Goal: Task Accomplishment & Management: Manage account settings

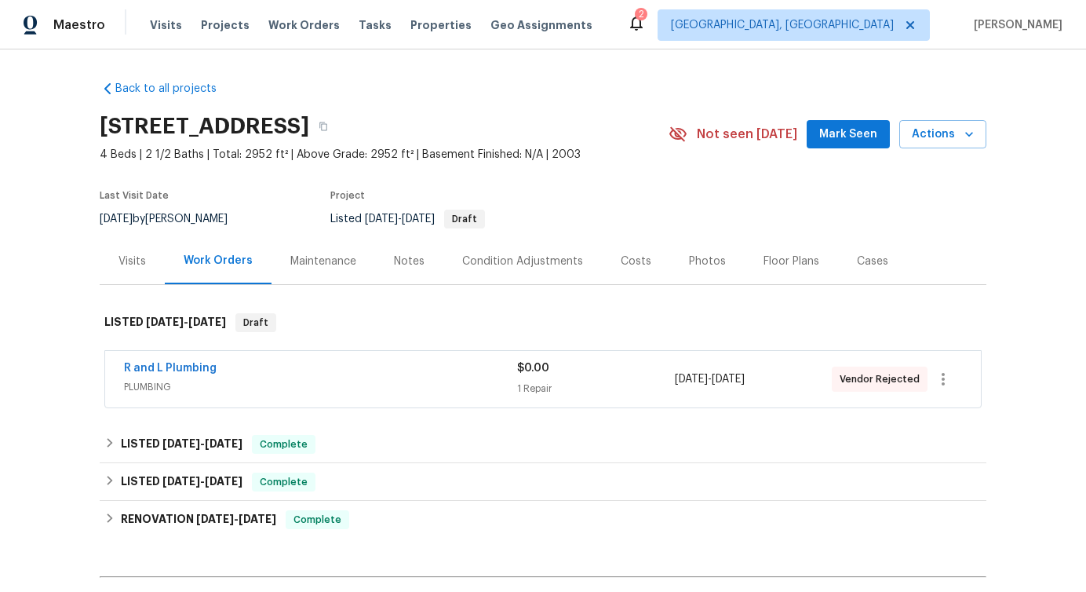
click at [299, 359] on div "R and L Plumbing PLUMBING $0.00 1 Repair 10/14/2025 - 10/16/2025 Vendor Rejected" at bounding box center [543, 379] width 876 height 57
click at [294, 367] on div "R and L Plumbing" at bounding box center [320, 369] width 393 height 19
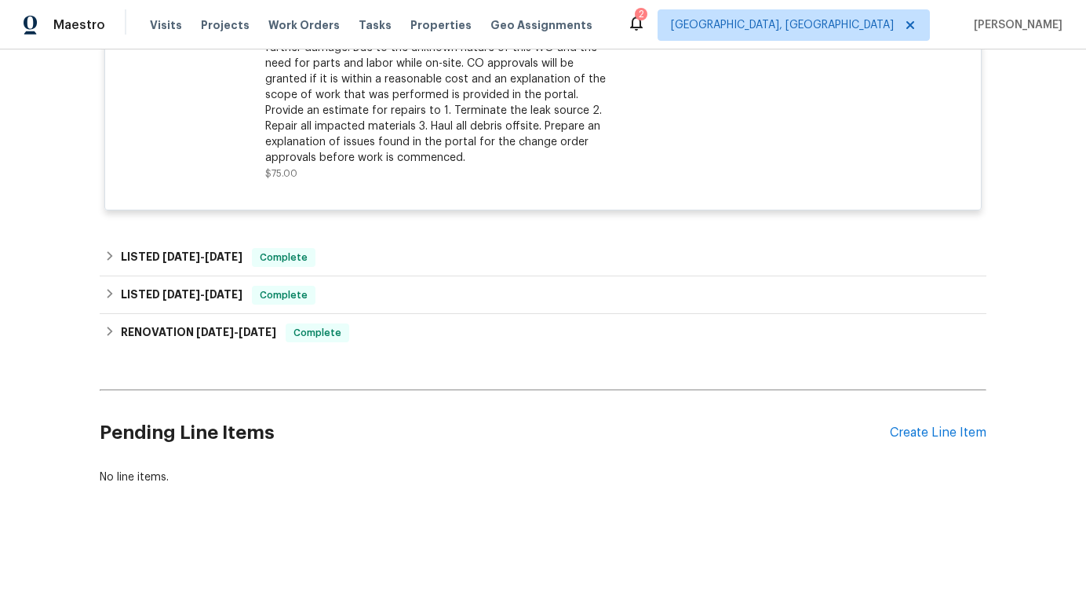
scroll to position [287, 0]
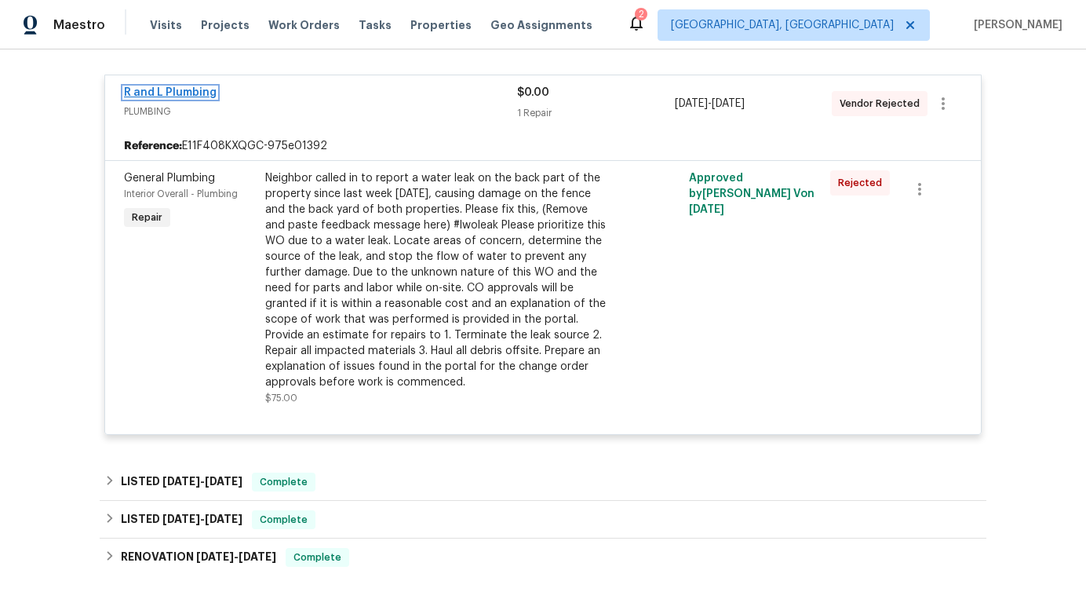
click at [166, 92] on link "R and L Plumbing" at bounding box center [170, 92] width 93 height 11
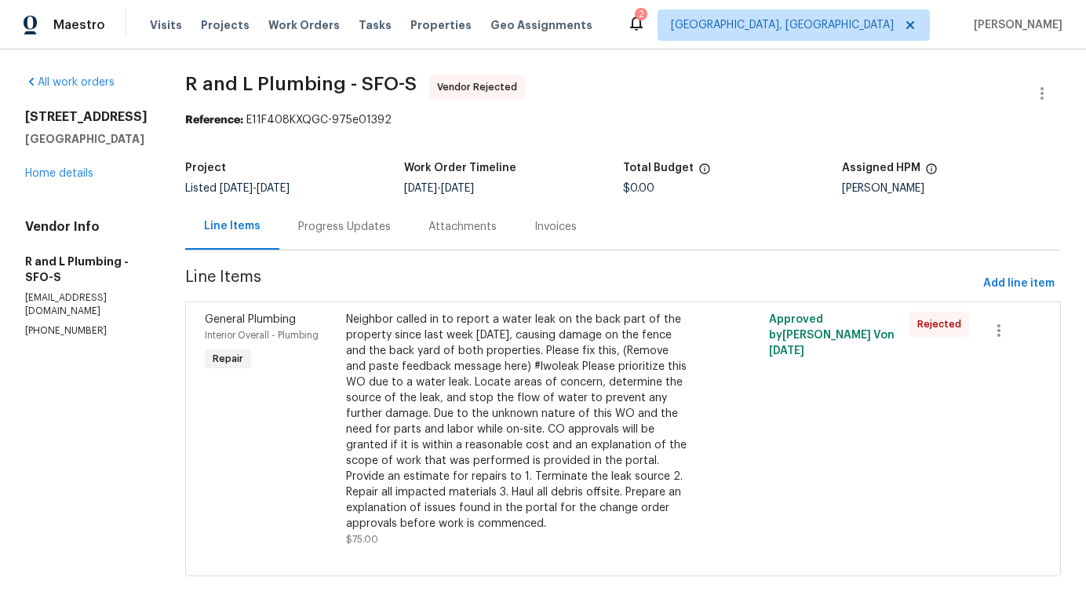
click at [329, 229] on div "Progress Updates" at bounding box center [344, 227] width 93 height 16
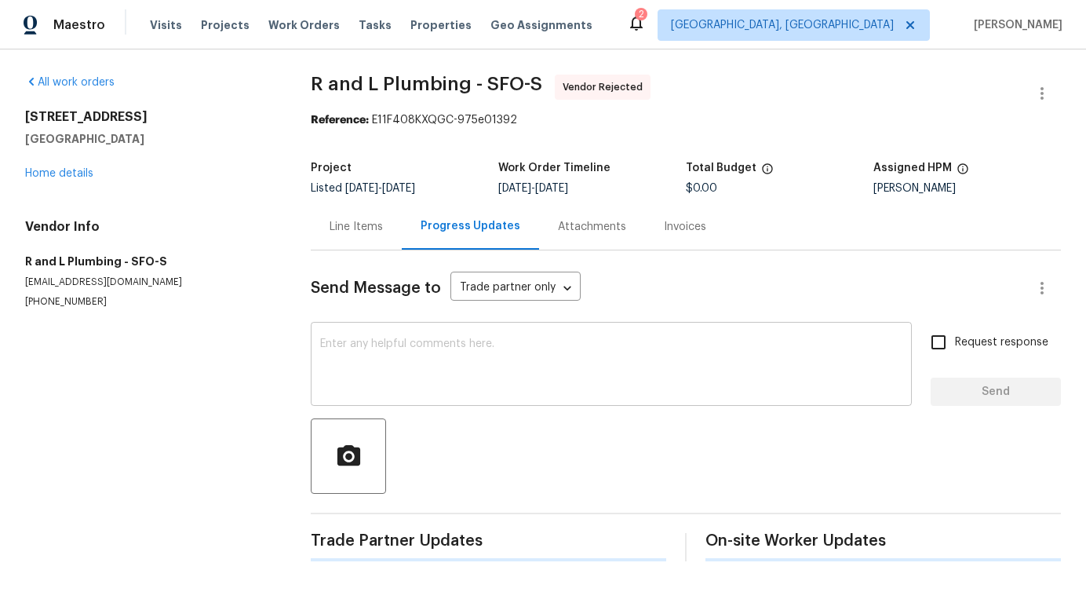
click at [396, 400] on div "x ​" at bounding box center [611, 366] width 601 height 80
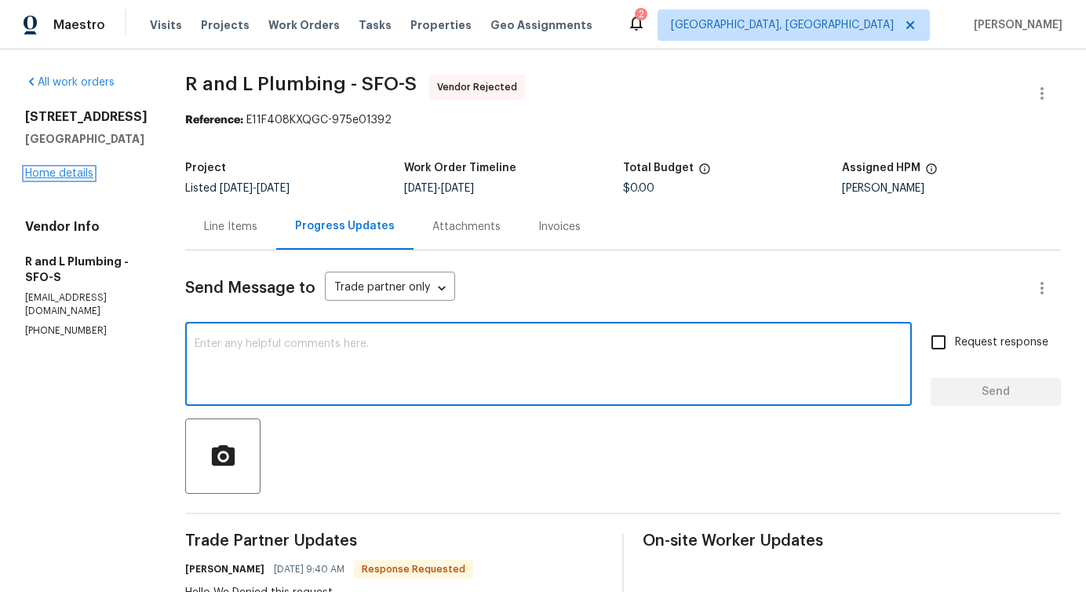
click at [64, 179] on link "Home details" at bounding box center [59, 173] width 68 height 11
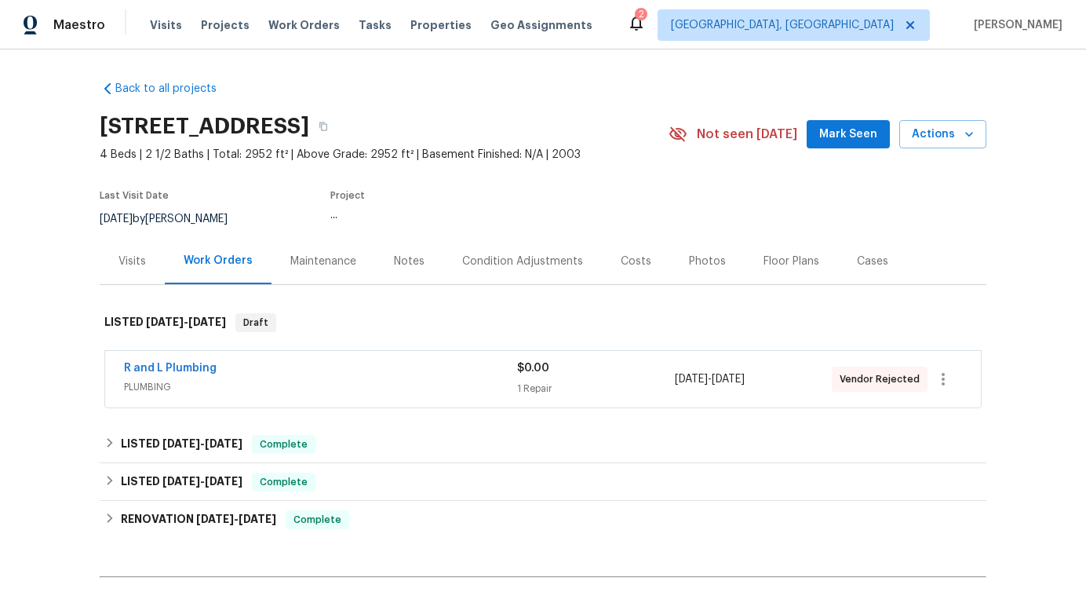
scroll to position [187, 0]
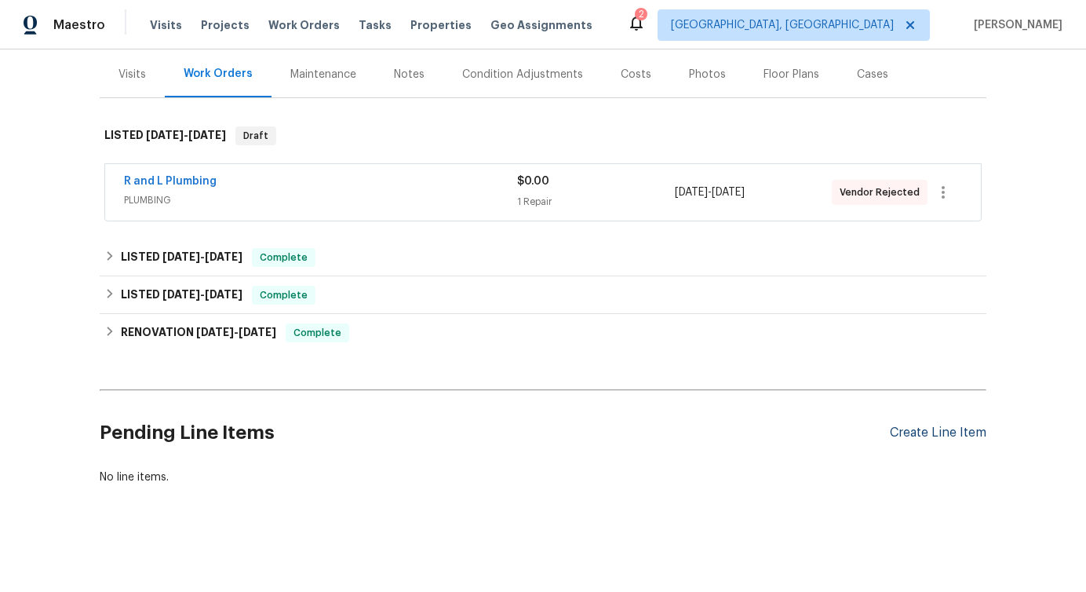
click at [914, 438] on div "Create Line Item" at bounding box center [938, 432] width 97 height 15
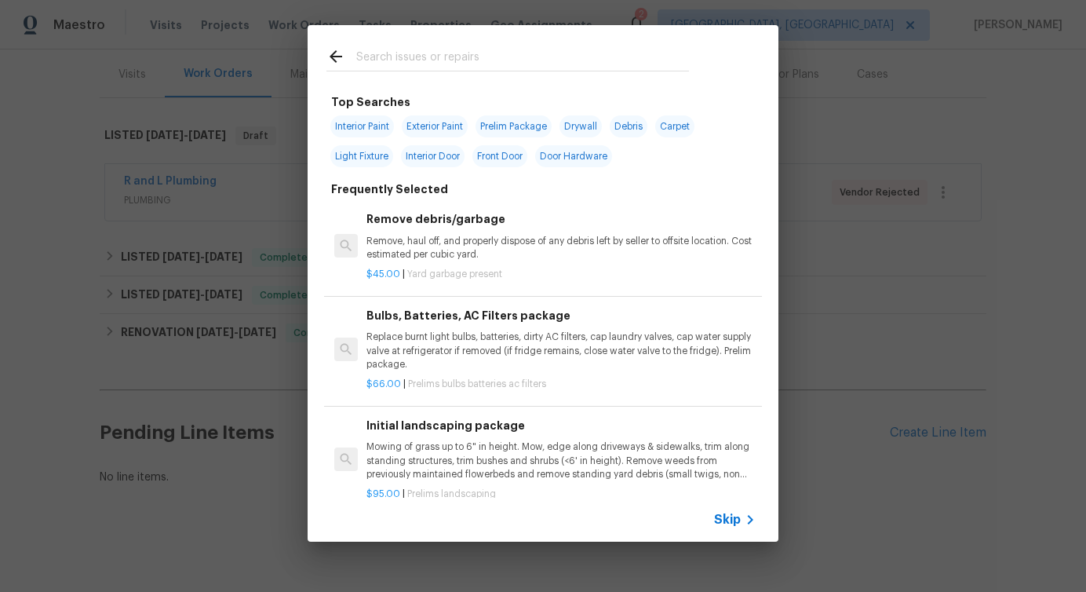
click at [725, 520] on span "Skip" at bounding box center [727, 520] width 27 height 16
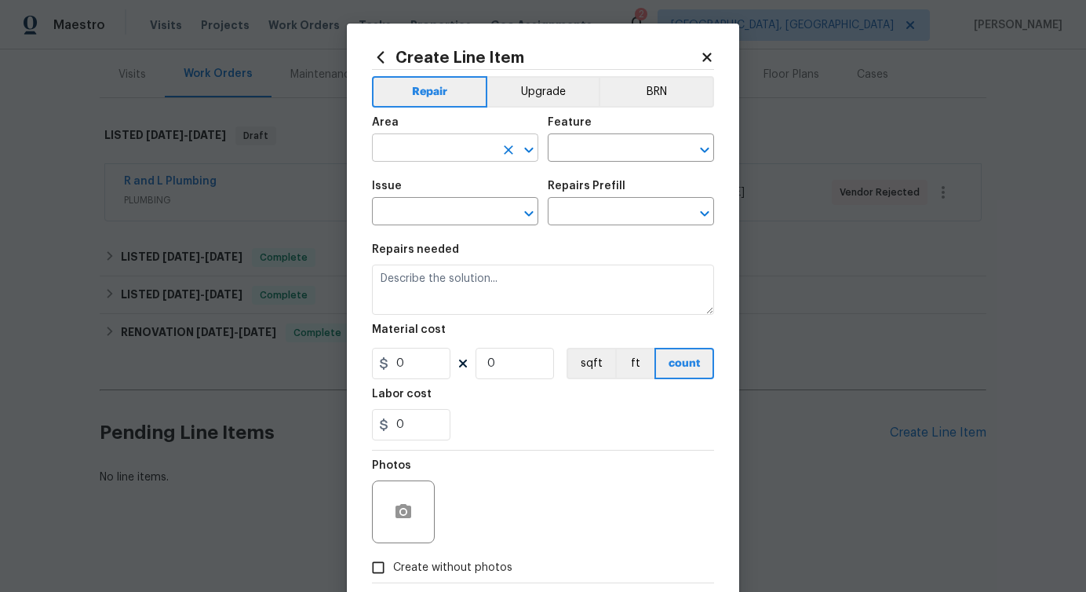
click at [487, 144] on input "text" at bounding box center [433, 149] width 122 height 24
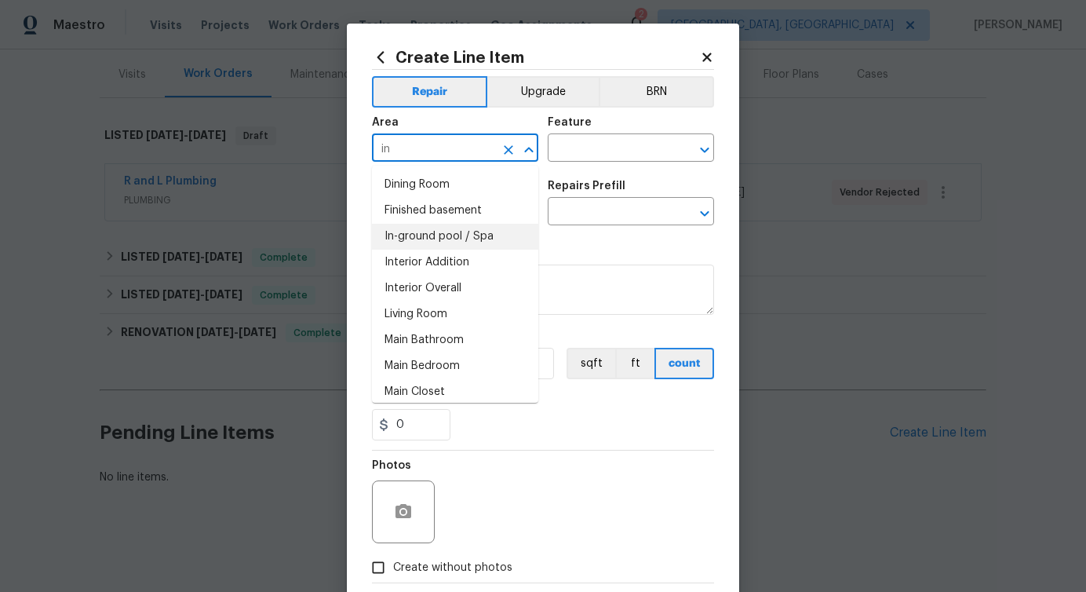
click at [443, 242] on li "In-ground pool / Spa" at bounding box center [455, 237] width 166 height 26
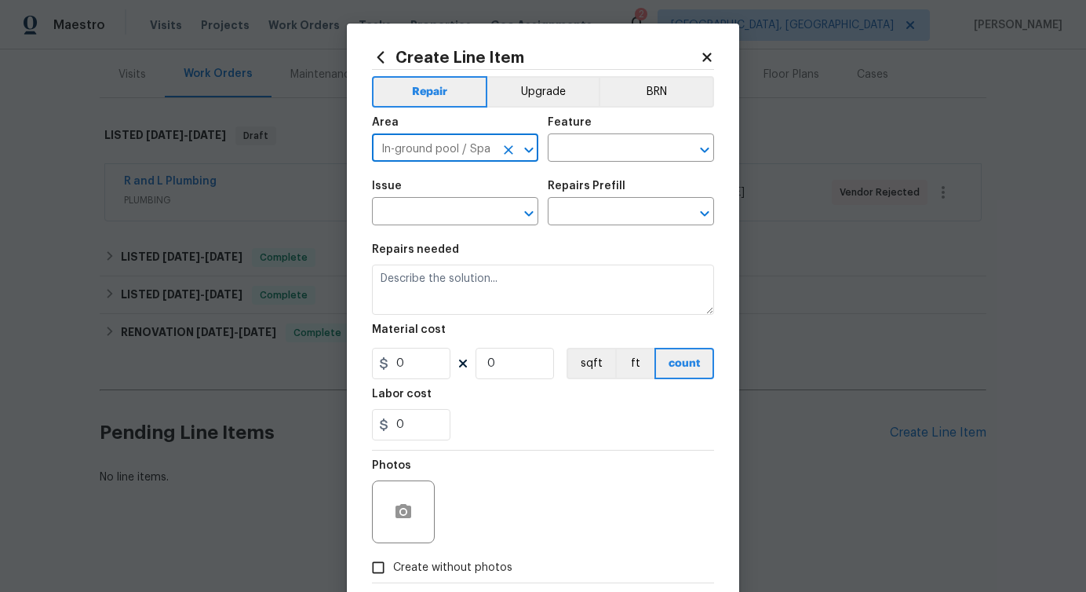
type input "In-ground pool / Spa"
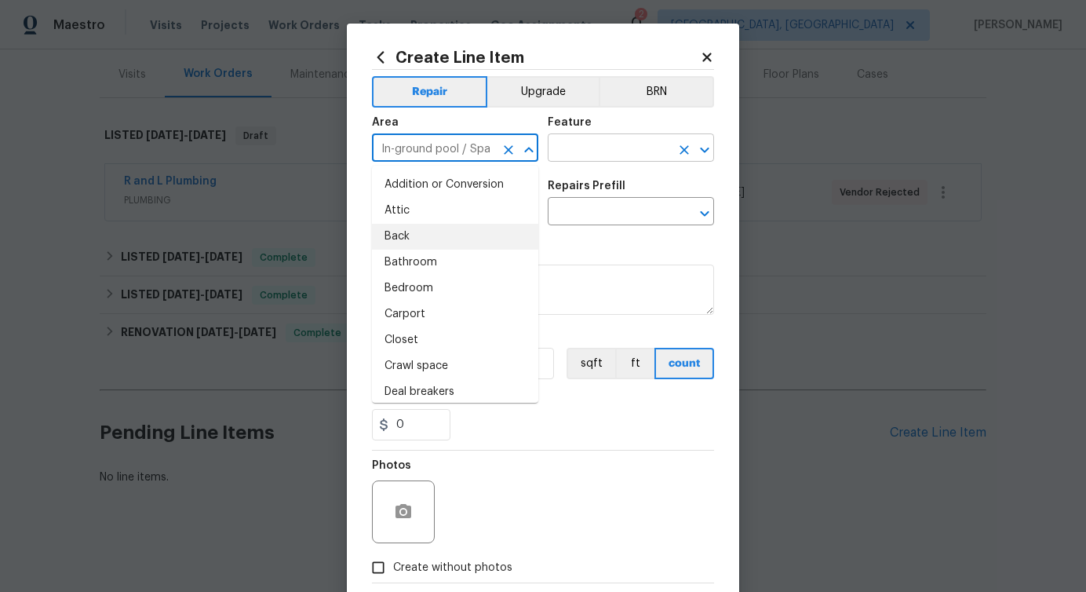
click at [635, 157] on input "text" at bounding box center [609, 149] width 122 height 24
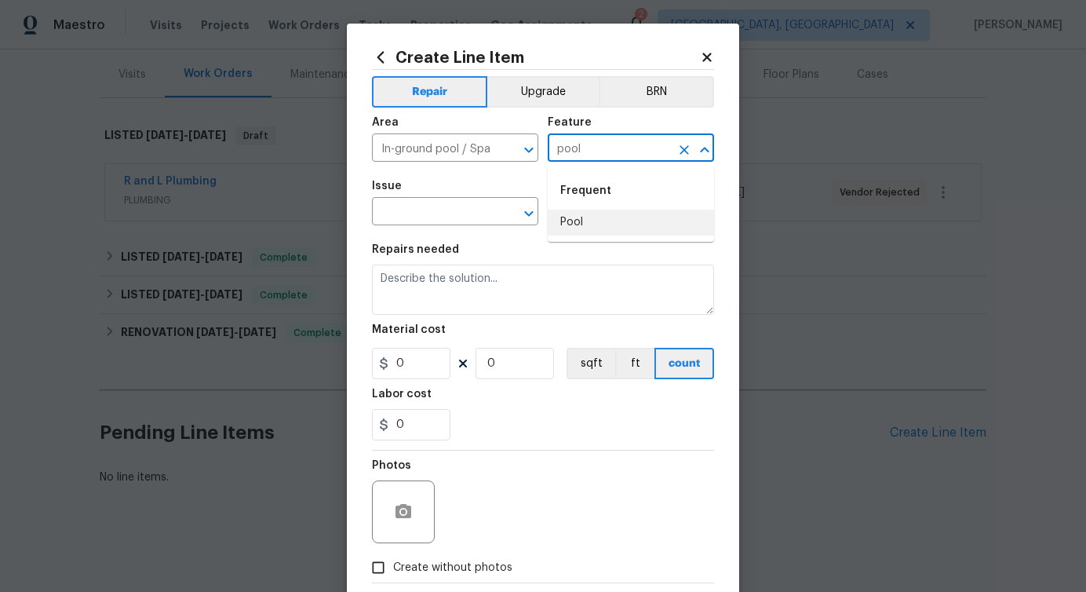
click at [611, 221] on li "Pool" at bounding box center [631, 223] width 166 height 26
type input "Pool"
click at [469, 209] on input "text" at bounding box center [433, 213] width 122 height 24
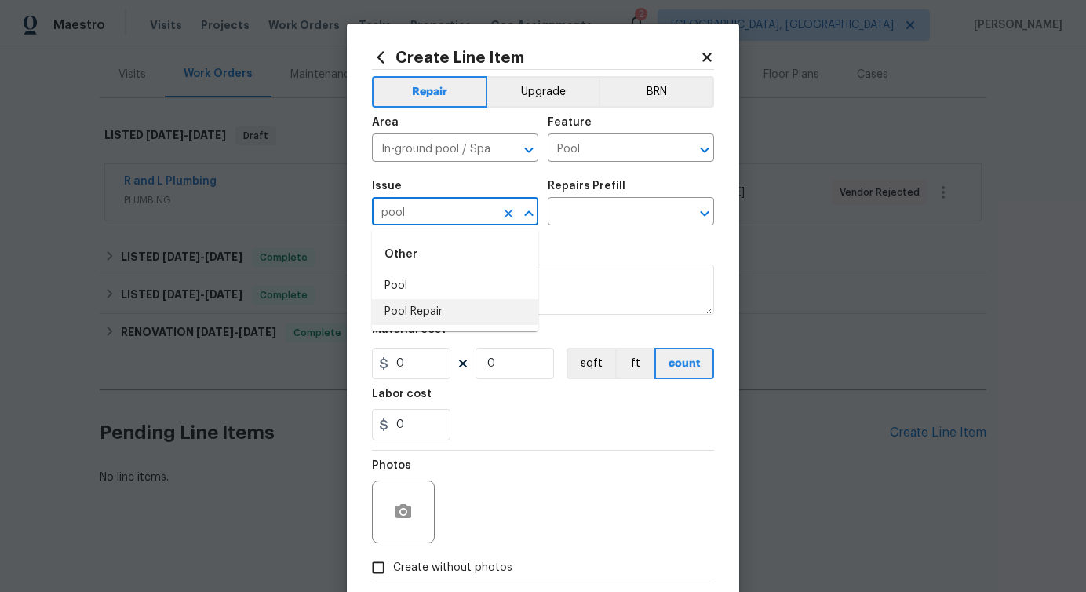
click at [425, 304] on li "Pool Repair" at bounding box center [455, 312] width 166 height 26
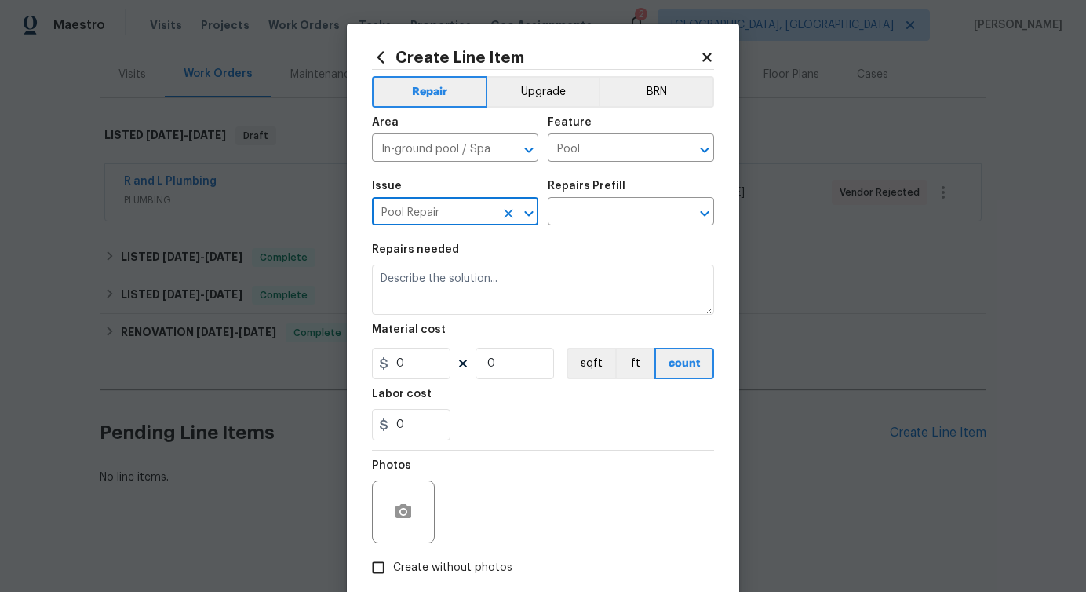
type input "Pool Repair"
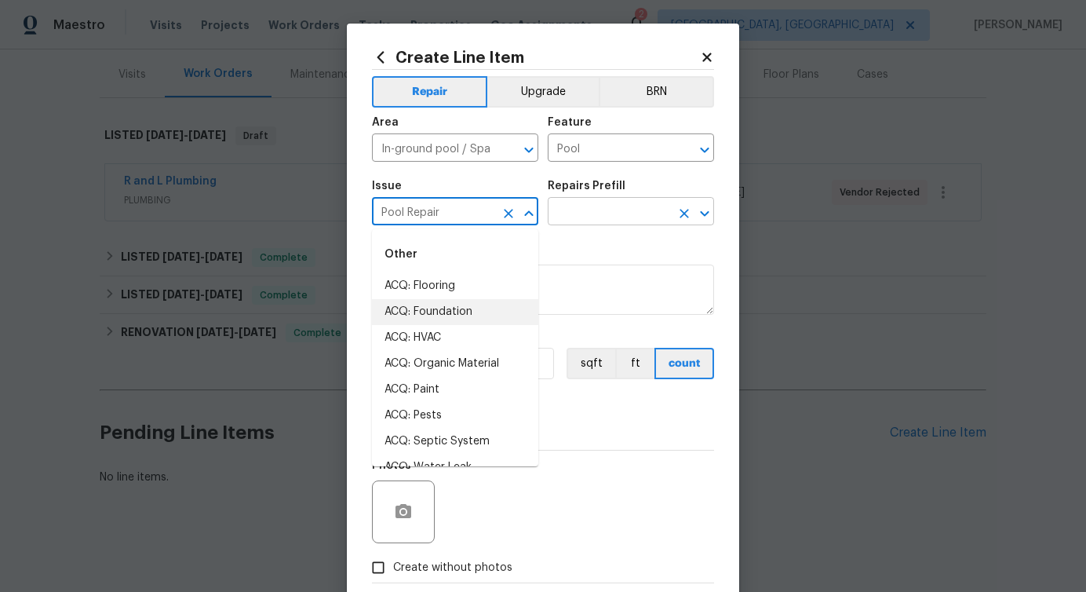
click at [621, 207] on input "text" at bounding box center [609, 213] width 122 height 24
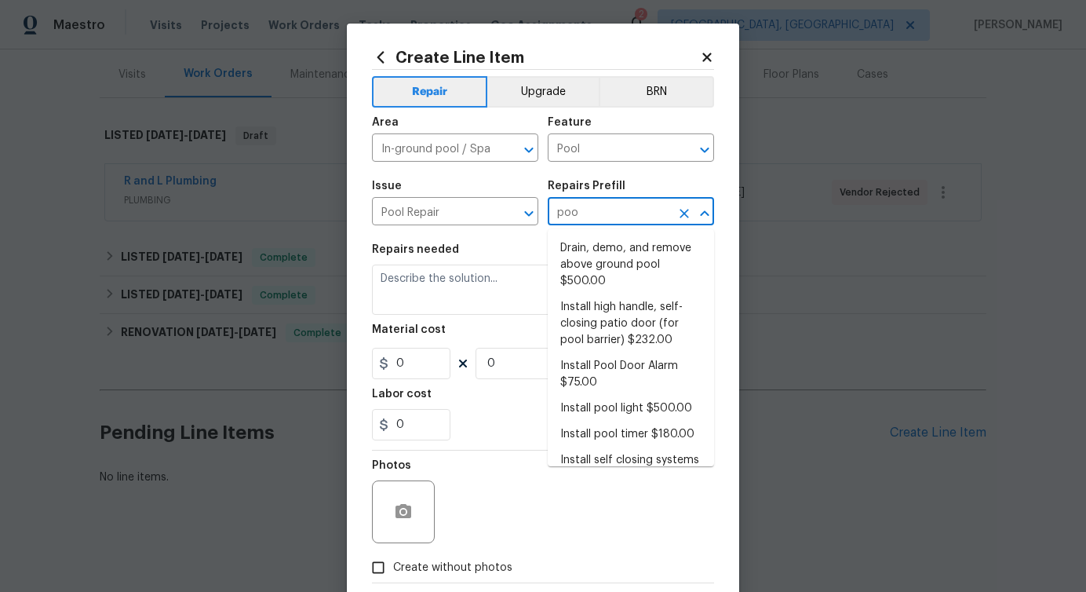
type input "pool"
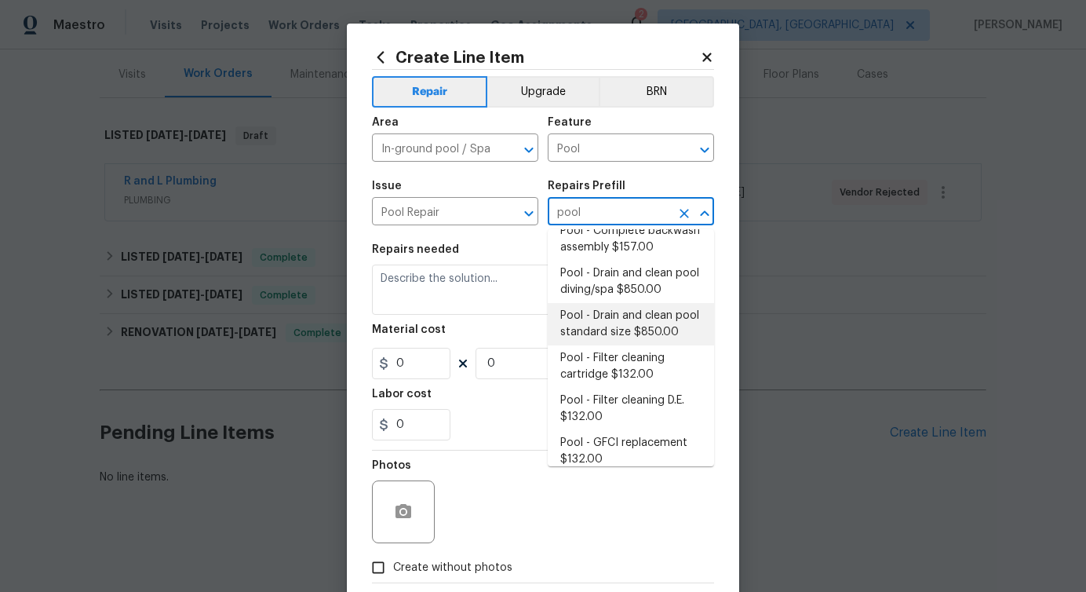
scroll to position [420, 0]
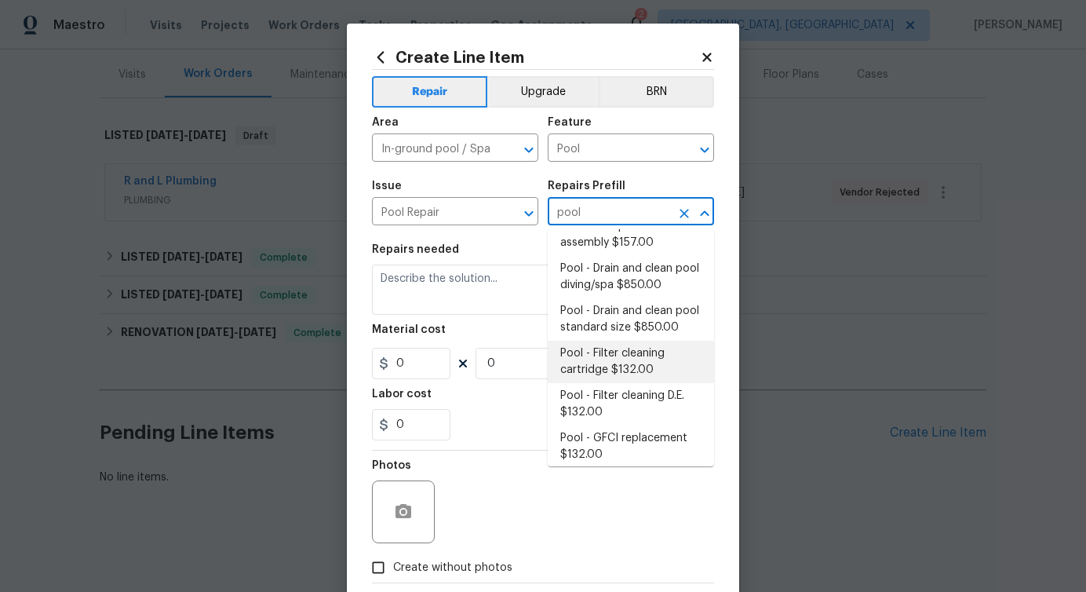
click at [620, 356] on li "Pool - Filter cleaning cartridge $132.00" at bounding box center [631, 362] width 166 height 42
type input "Pool - Filter cleaning cartridge $132.00"
type textarea "Filter cleaning cartridge"
type input "132"
type input "1"
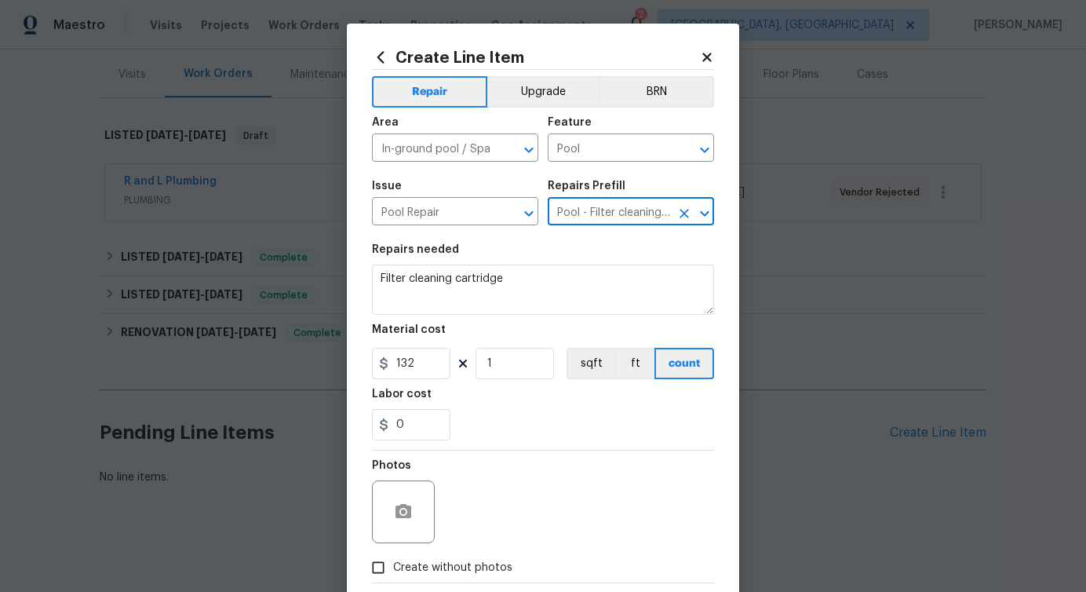
type input "Pool - Filter cleaning cartridge $132.00"
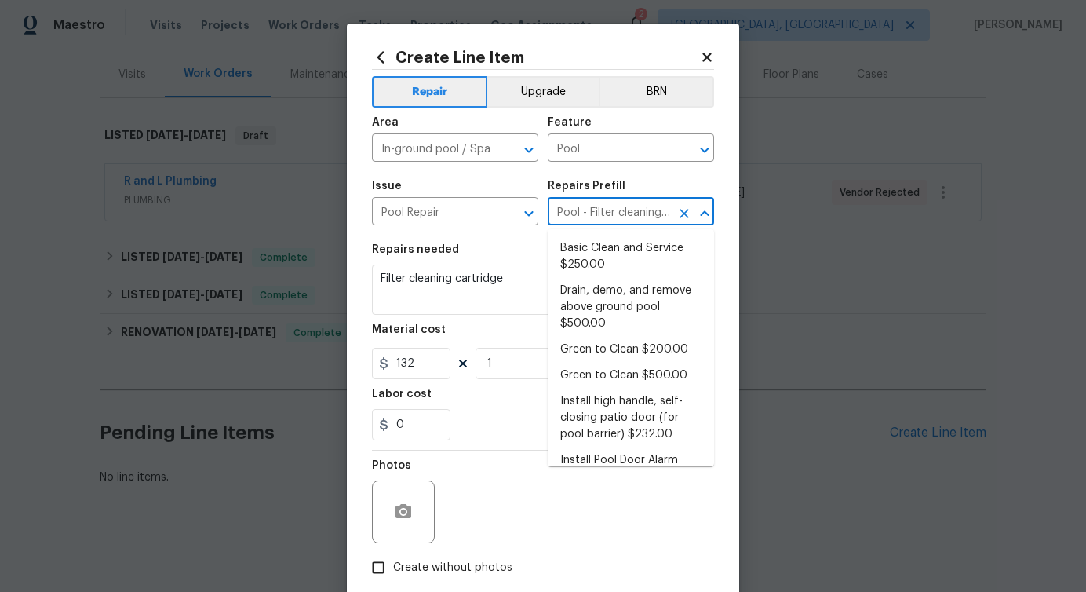
scroll to position [304, 0]
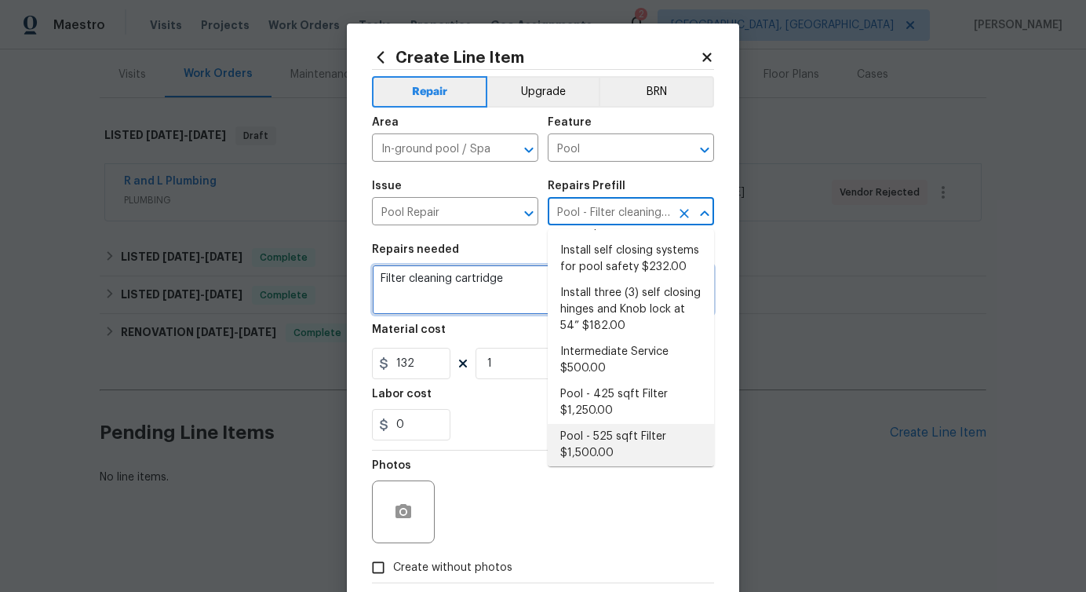
click at [467, 276] on textarea "Filter cleaning cartridge" at bounding box center [543, 290] width 342 height 50
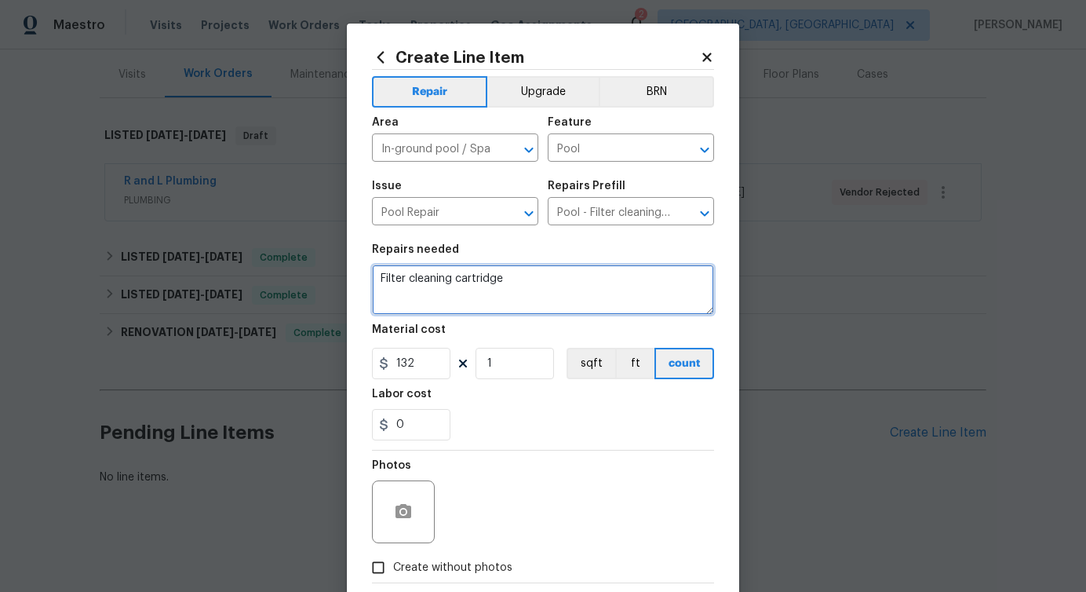
click at [467, 276] on textarea "Filter cleaning cartridge" at bounding box center [543, 290] width 342 height 50
paste textarea "As requested, please perform a vac-to-waste cleaning of the pool bottom and cle…"
type textarea "As requested, please perform a vac-to-waste cleaning of the pool bottom and cle…"
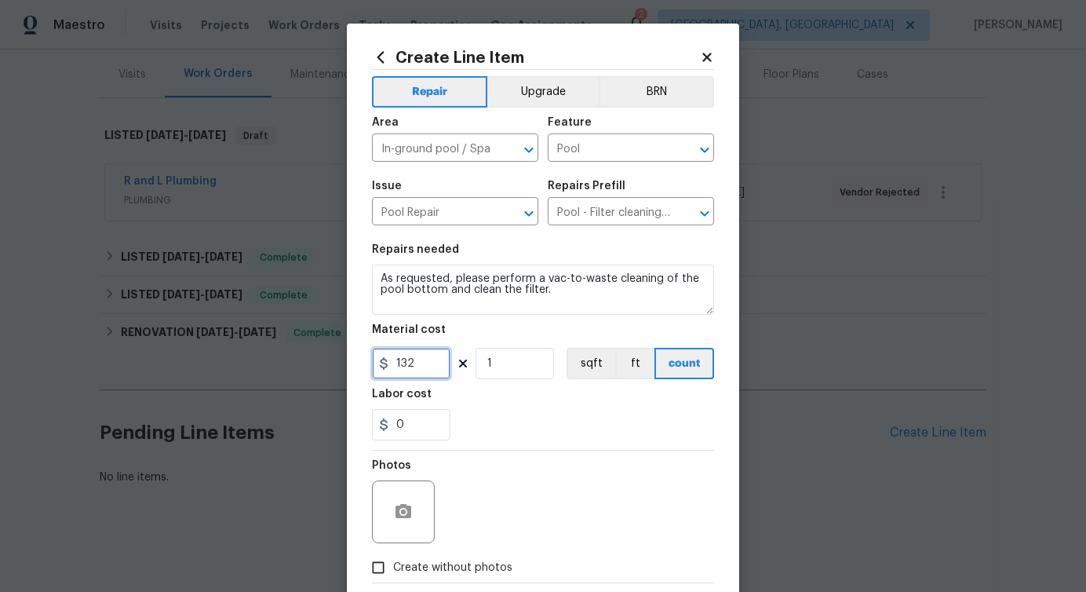
click at [416, 367] on input "132" at bounding box center [411, 363] width 78 height 31
type input "250"
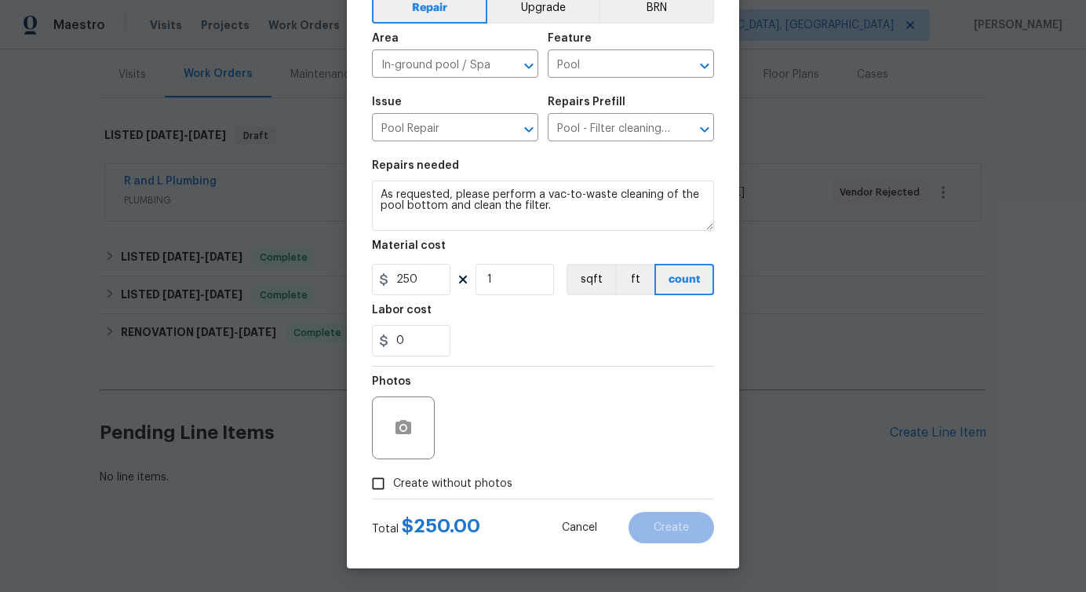
click at [494, 489] on span "Create without photos" at bounding box center [452, 484] width 119 height 16
click at [393, 489] on input "Create without photos" at bounding box center [378, 484] width 30 height 30
checkbox input "true"
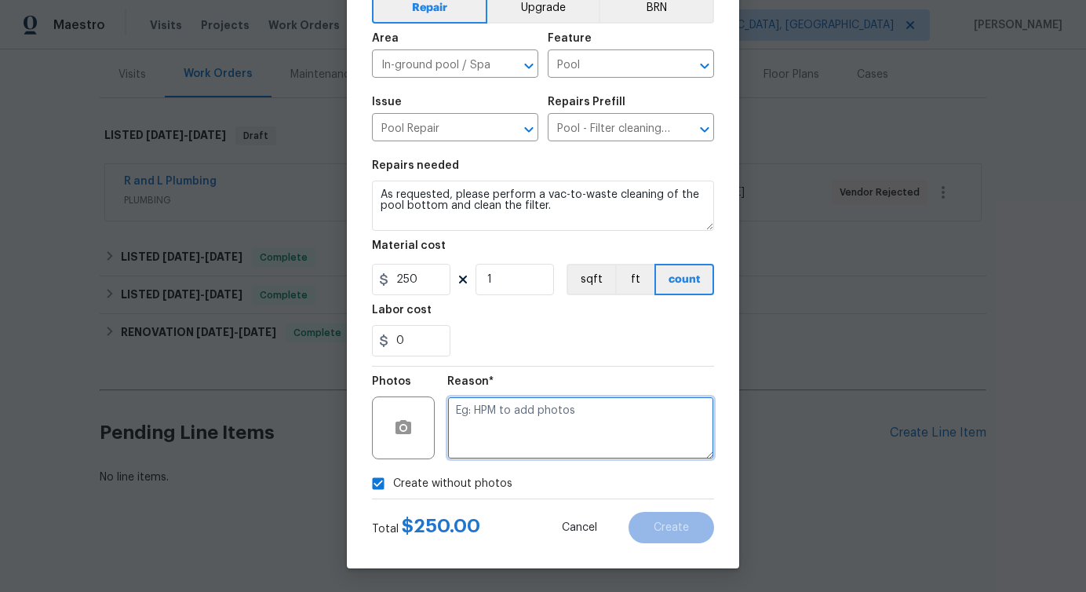
click at [569, 426] on textarea at bounding box center [580, 427] width 267 height 63
type textarea "verbiage updated"
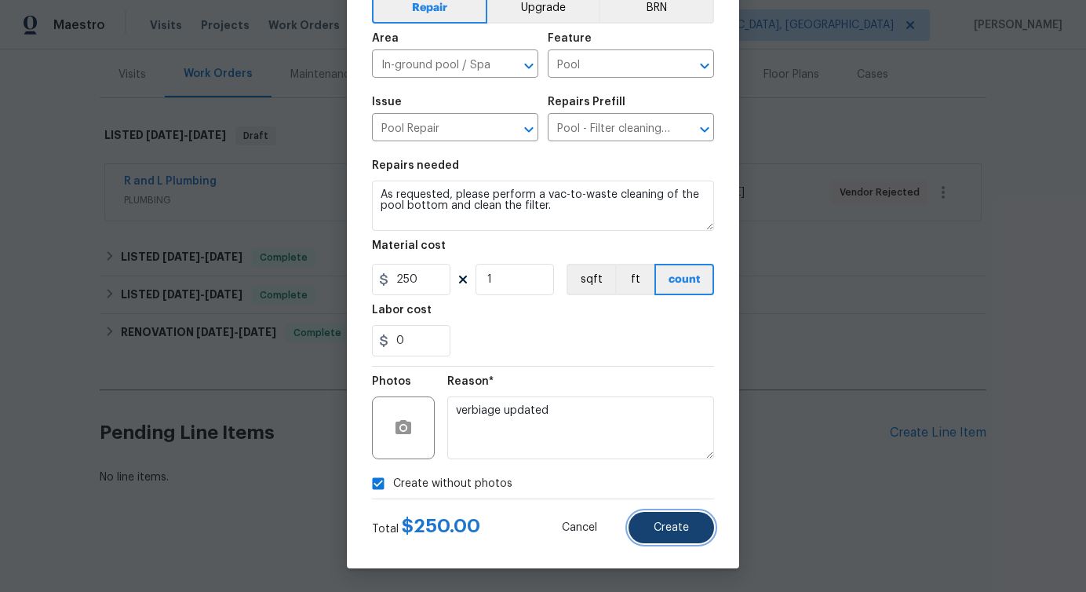
click at [666, 536] on button "Create" at bounding box center [672, 527] width 86 height 31
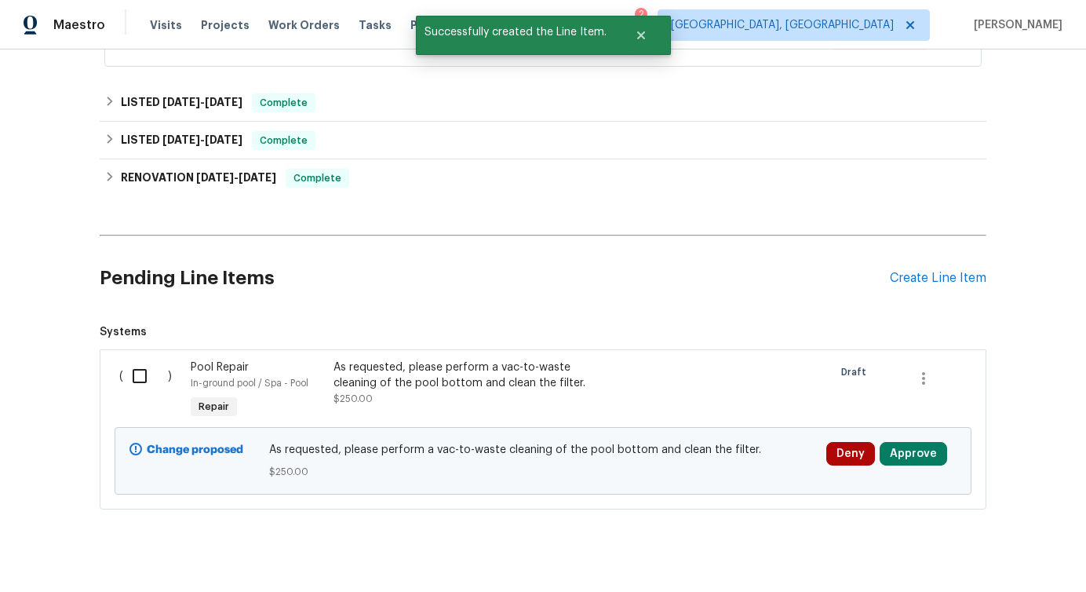
scroll to position [366, 0]
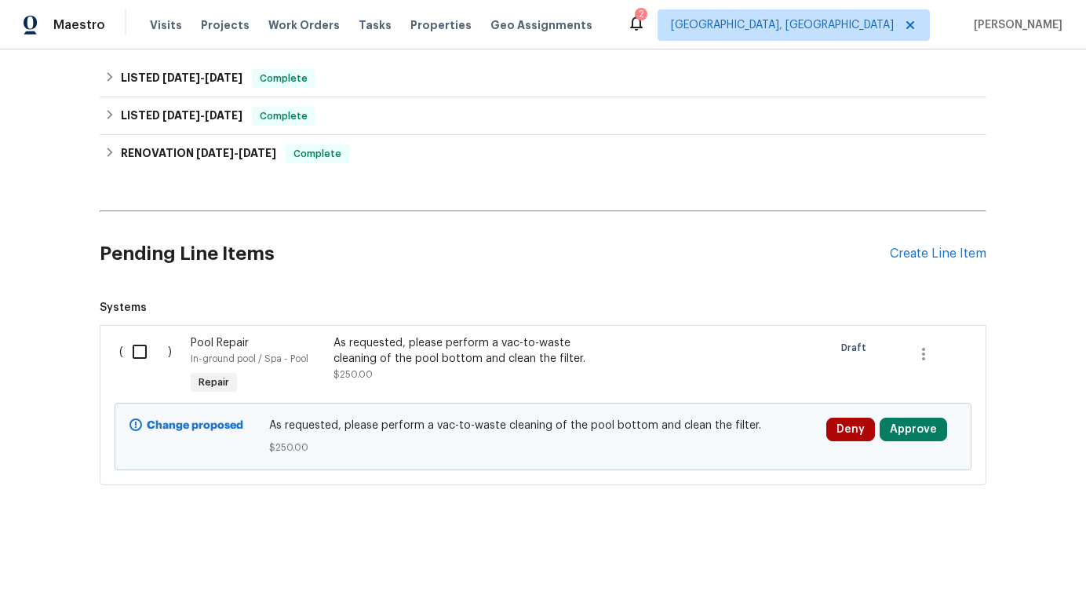
click at [141, 356] on input "checkbox" at bounding box center [145, 351] width 45 height 33
checkbox input "true"
click at [1006, 559] on span "Create Work Order" at bounding box center [996, 553] width 104 height 20
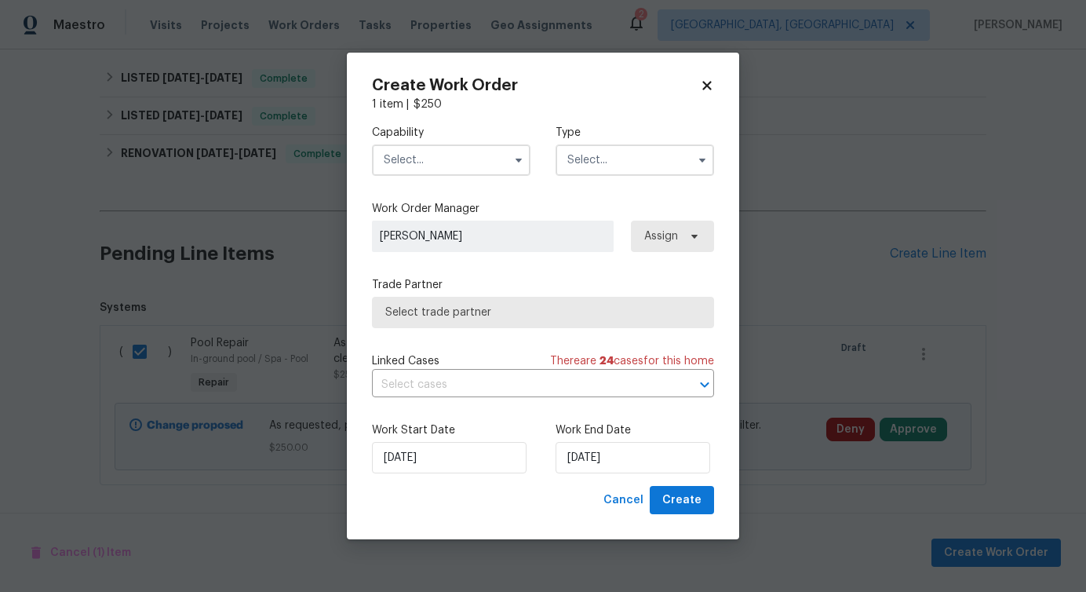
click at [471, 166] on input "text" at bounding box center [451, 159] width 159 height 31
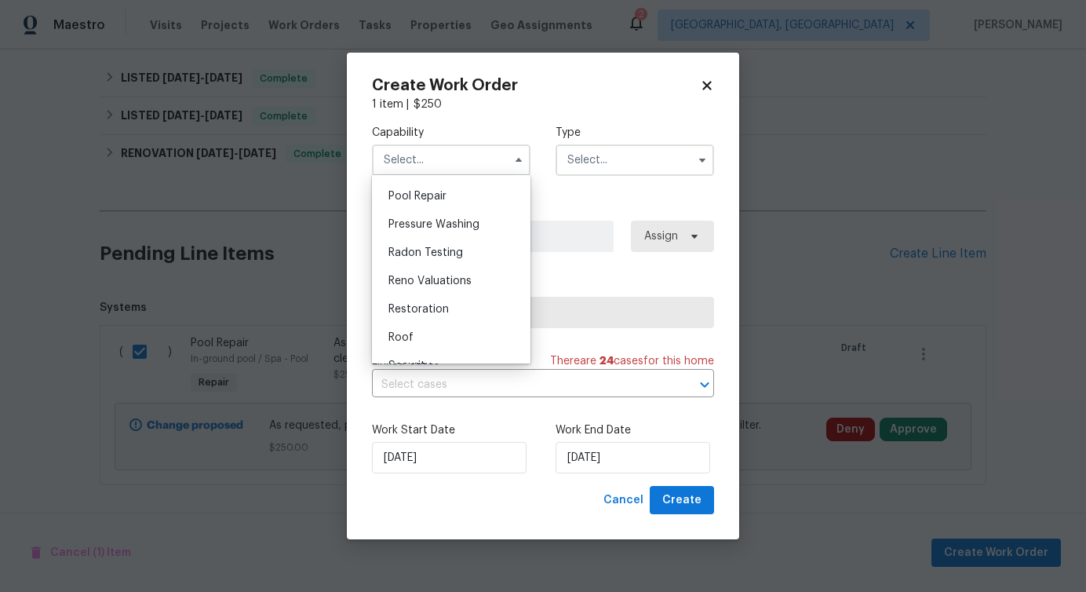
scroll to position [1429, 0]
click at [439, 208] on div "Pool" at bounding box center [451, 195] width 151 height 28
type input "Pool"
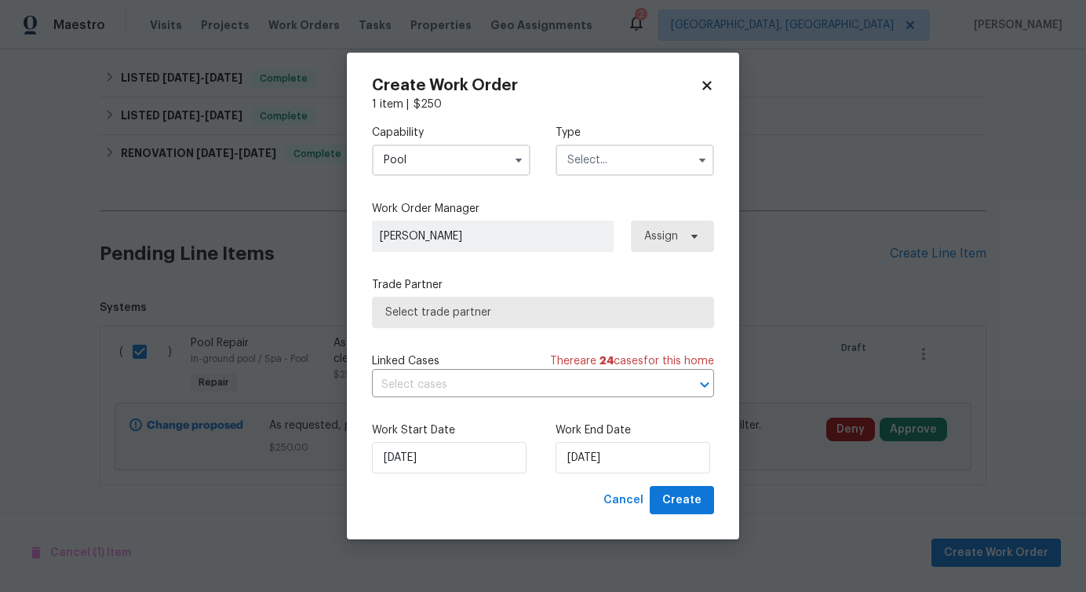
click at [590, 158] on input "text" at bounding box center [635, 159] width 159 height 31
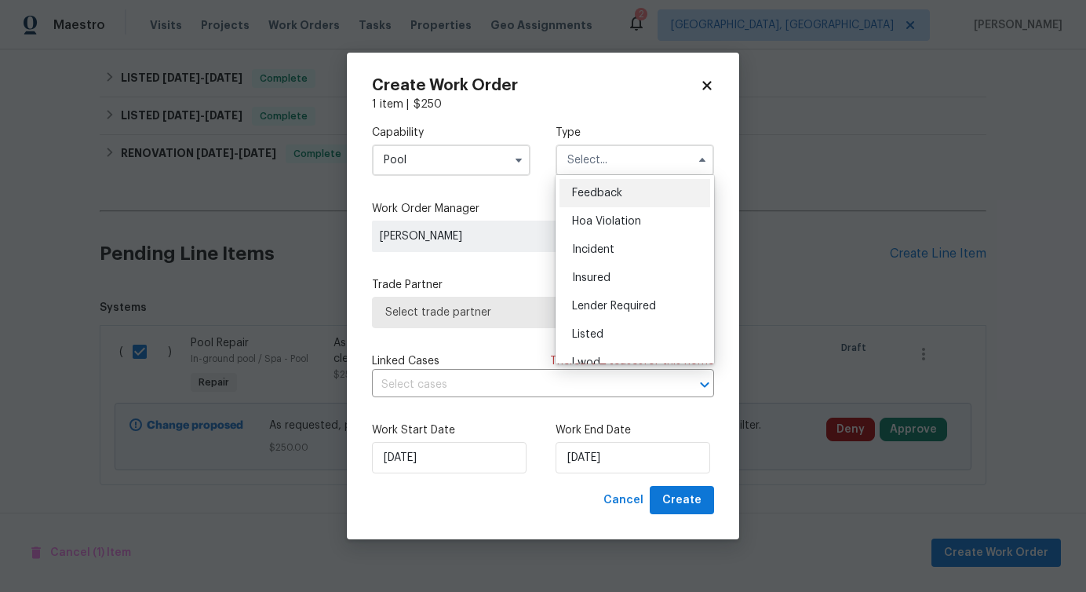
click at [593, 196] on span "Feedback" at bounding box center [597, 193] width 50 height 11
type input "Feedback"
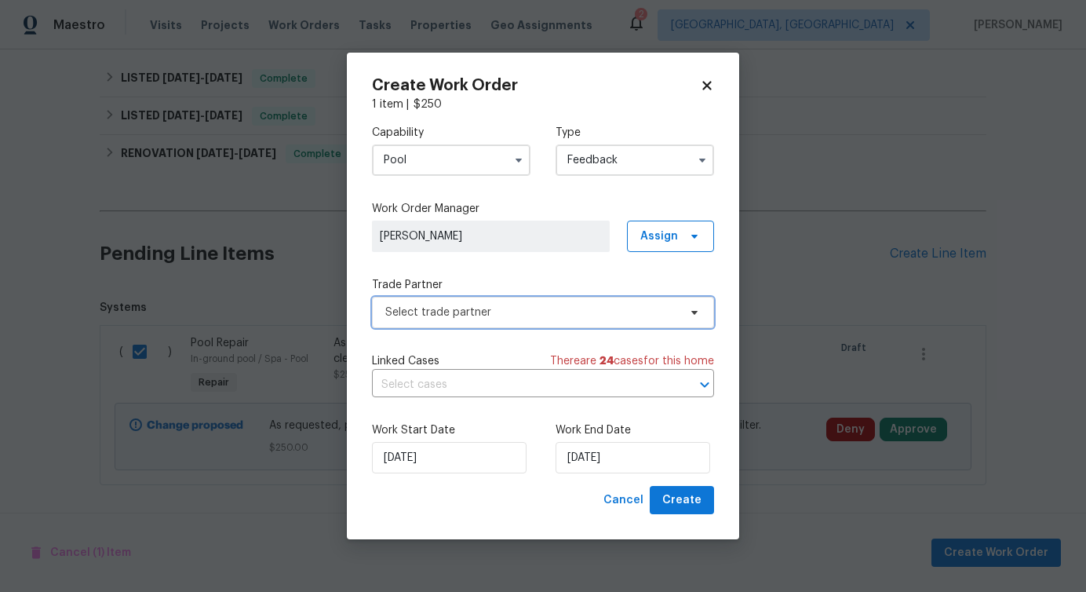
click at [452, 312] on span "Select trade partner" at bounding box center [531, 313] width 293 height 16
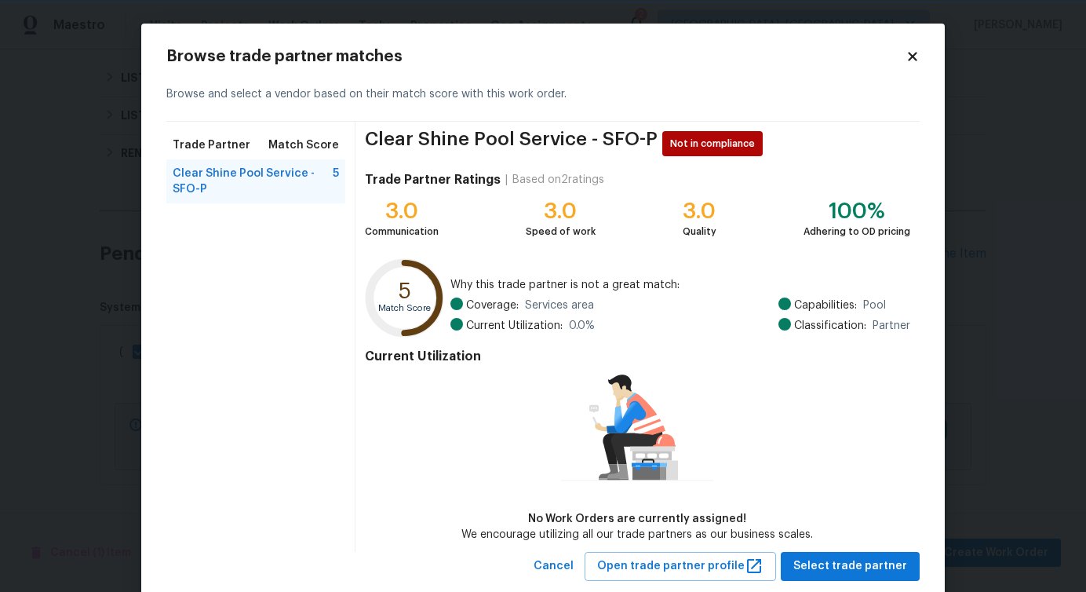
scroll to position [36, 0]
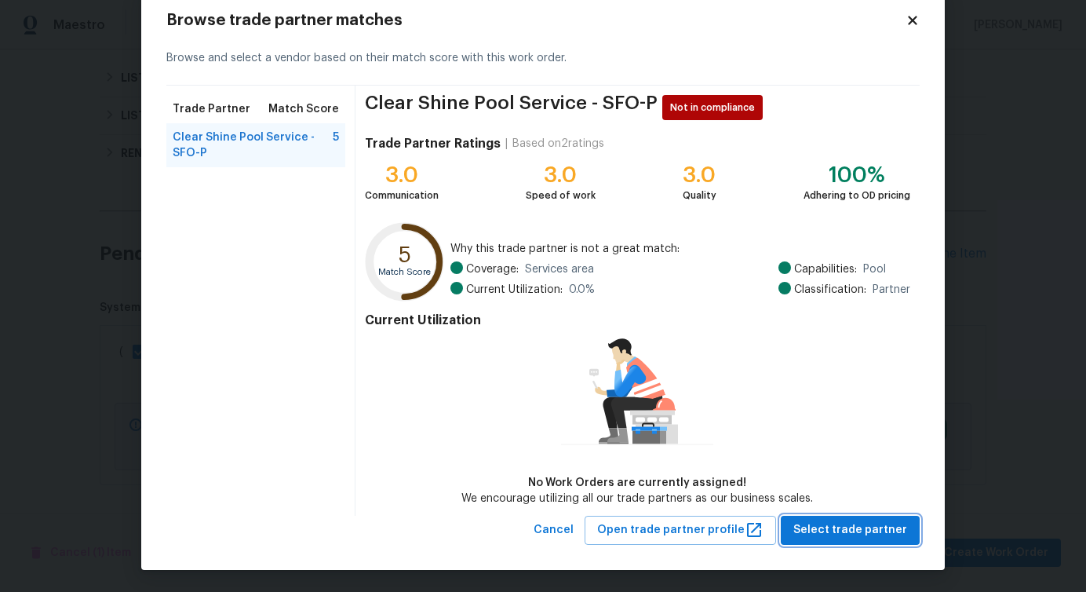
click at [824, 535] on span "Select trade partner" at bounding box center [851, 530] width 114 height 20
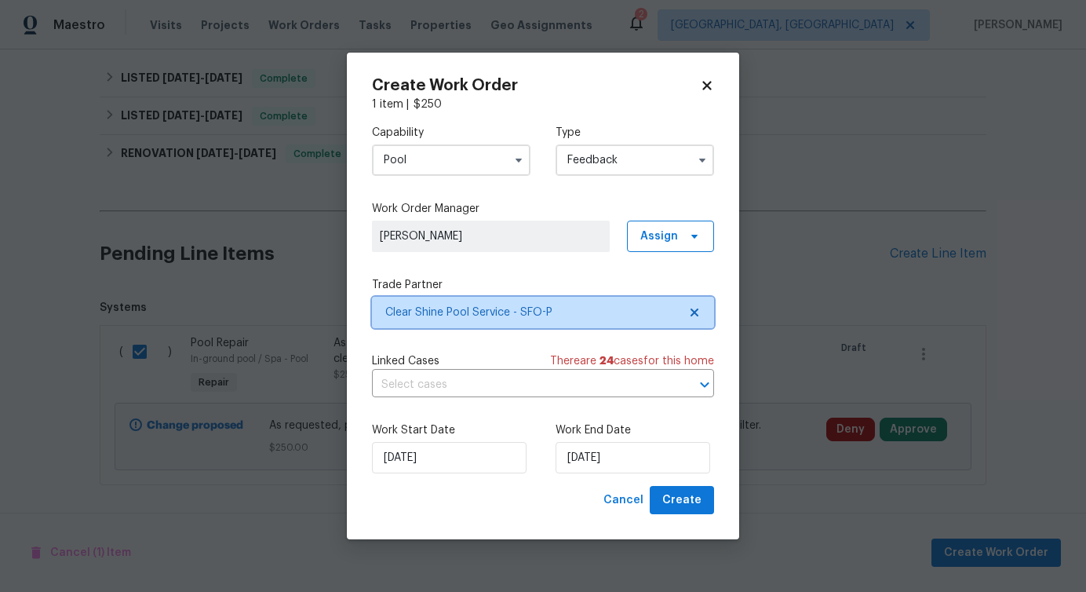
scroll to position [0, 0]
click at [422, 383] on input "text" at bounding box center [521, 385] width 298 height 24
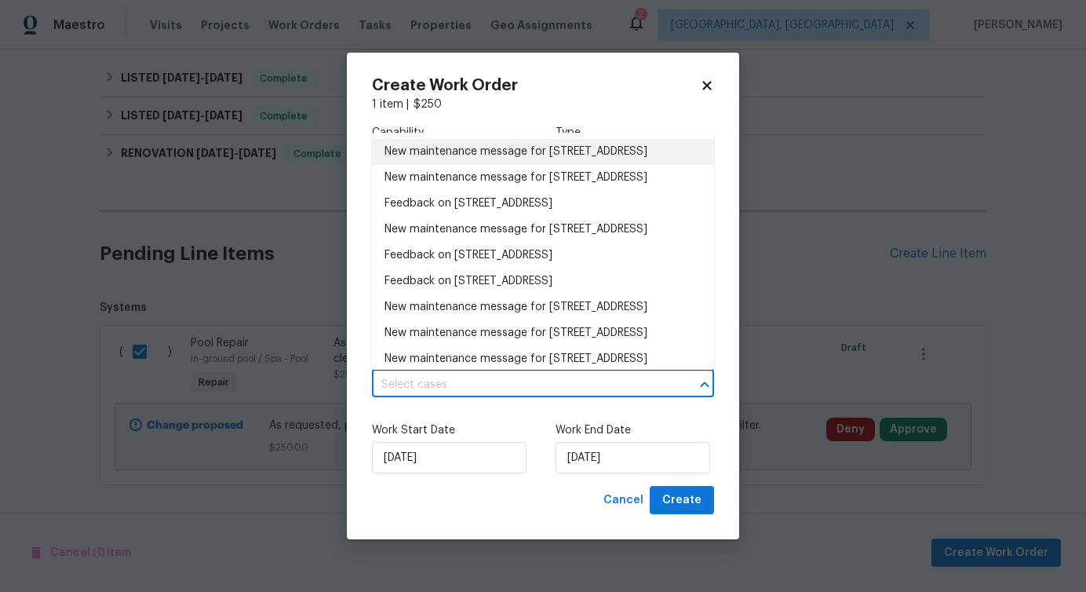
click at [421, 151] on li "New maintenance message for 1127 Santa Margherita Way , Brentwood, CA 94513" at bounding box center [543, 152] width 342 height 26
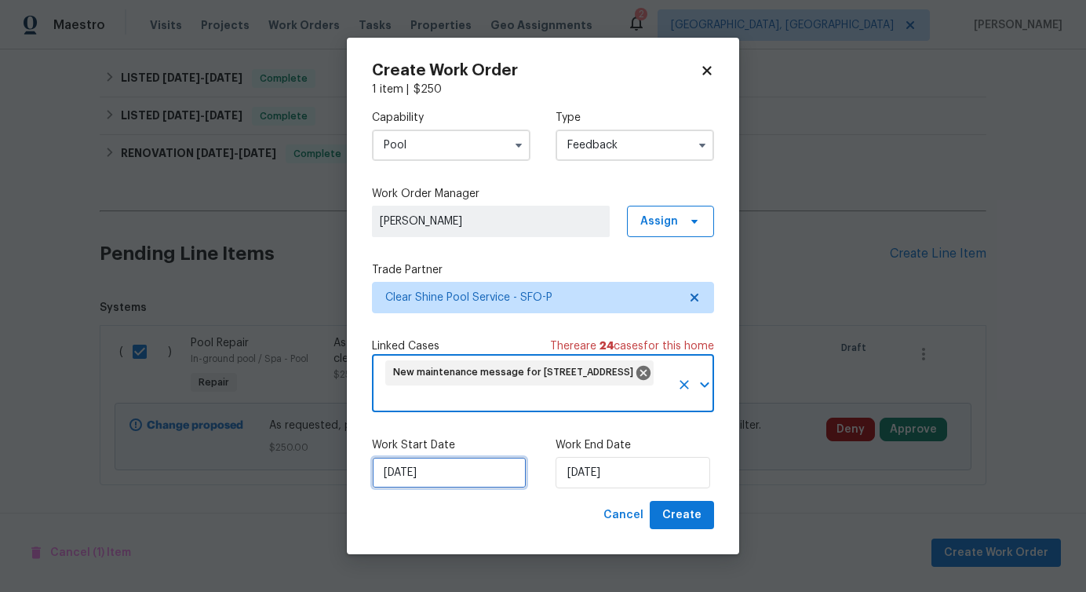
click at [436, 475] on input "10/15/2025" at bounding box center [449, 472] width 155 height 31
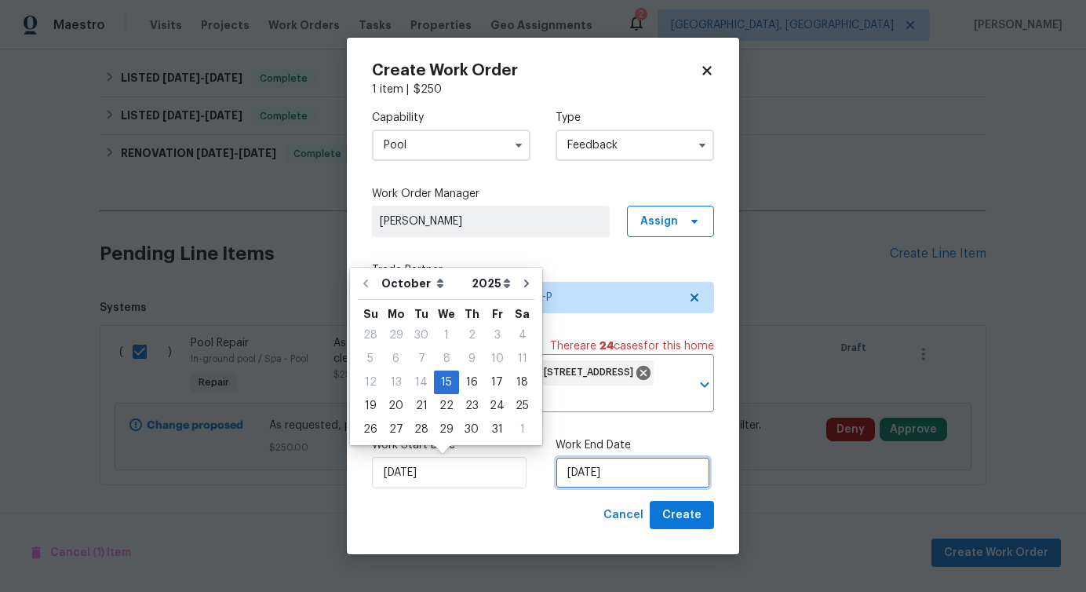
click at [601, 465] on input "10/15/2025" at bounding box center [633, 472] width 155 height 31
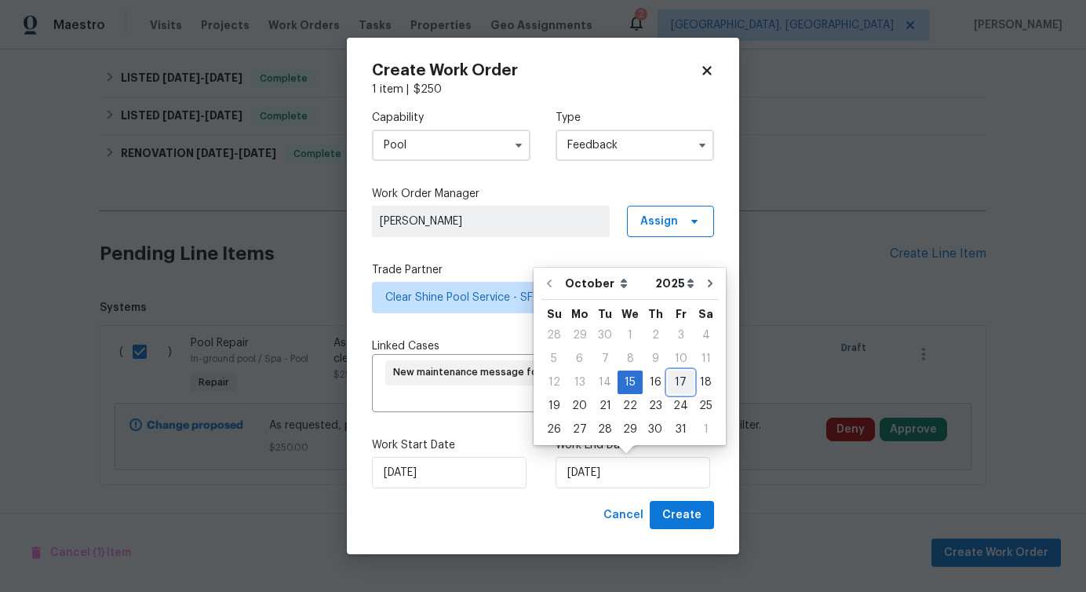
click at [675, 382] on div "17" at bounding box center [681, 382] width 26 height 22
type input "10/17/2025"
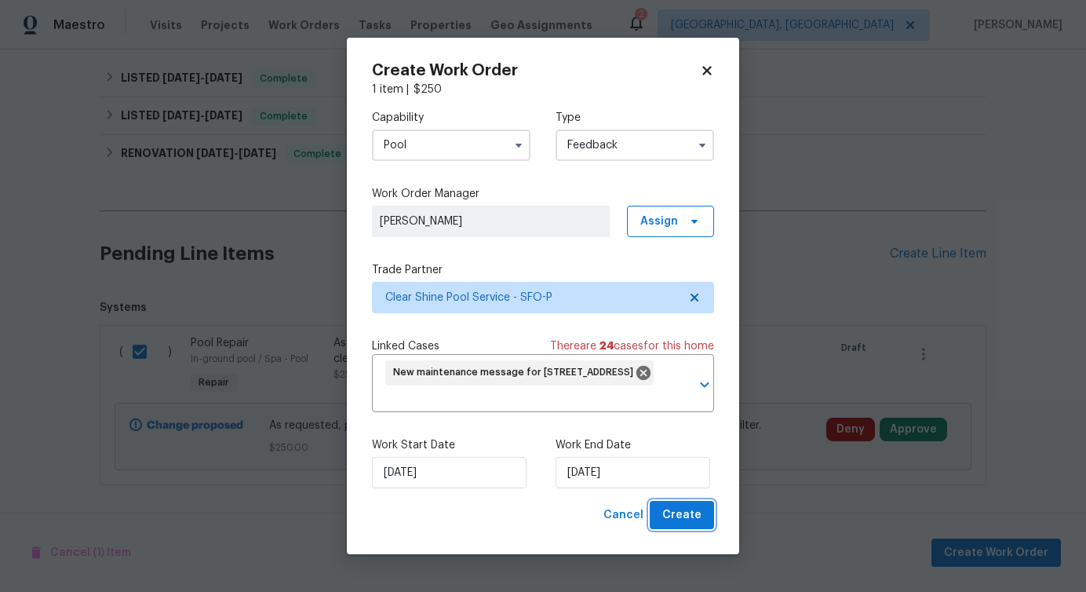
click at [699, 515] on span "Create" at bounding box center [682, 516] width 39 height 20
checkbox input "false"
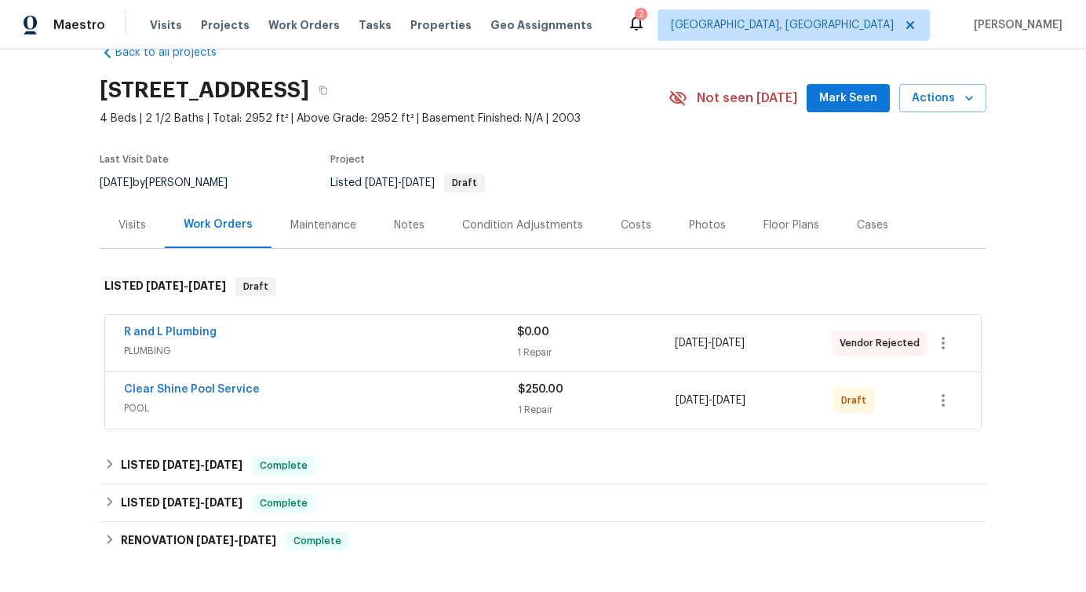
scroll to position [43, 0]
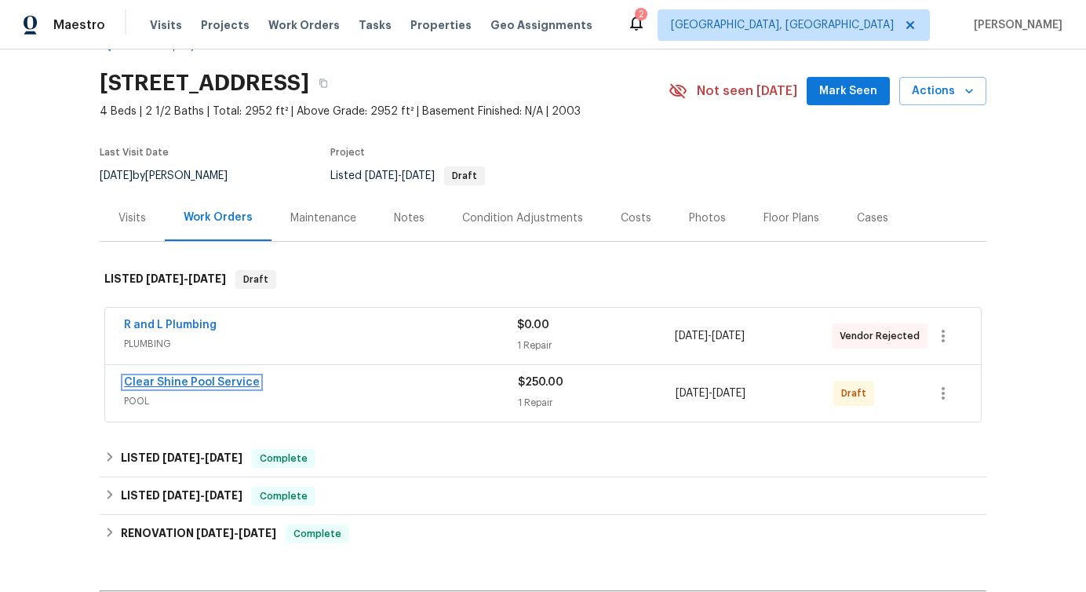
click at [191, 380] on link "Clear Shine Pool Service" at bounding box center [192, 382] width 136 height 11
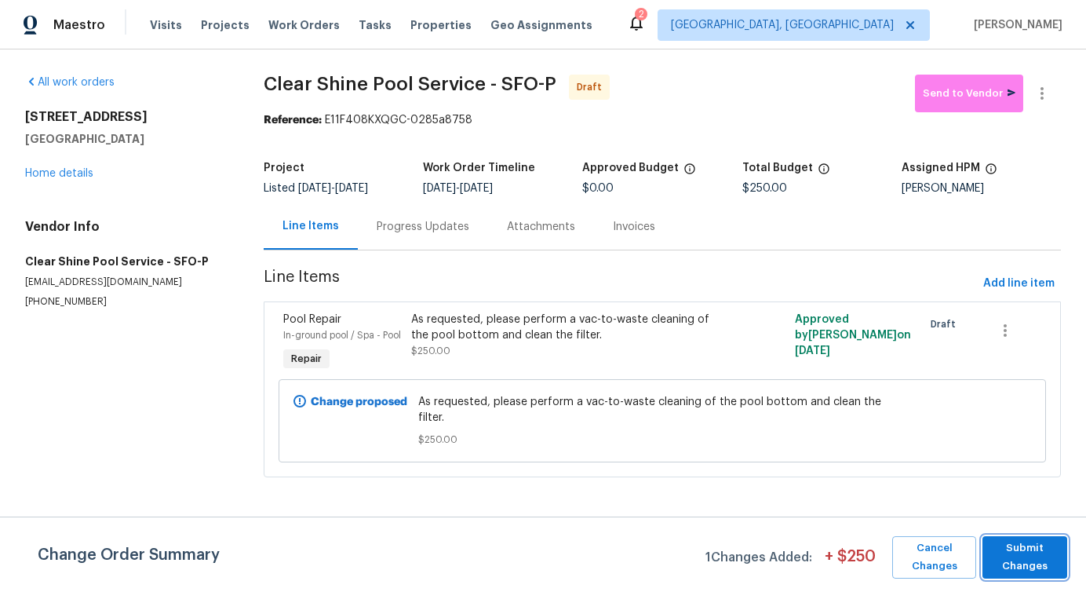
click at [1014, 539] on span "Submit Changes" at bounding box center [1025, 557] width 69 height 36
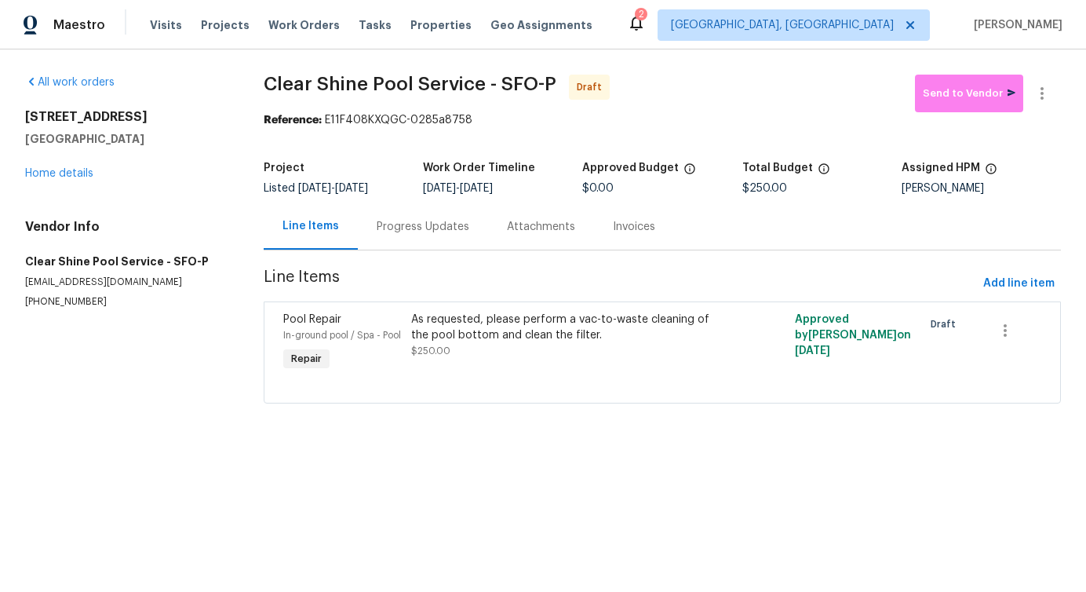
click at [436, 249] on div "Progress Updates" at bounding box center [423, 226] width 130 height 46
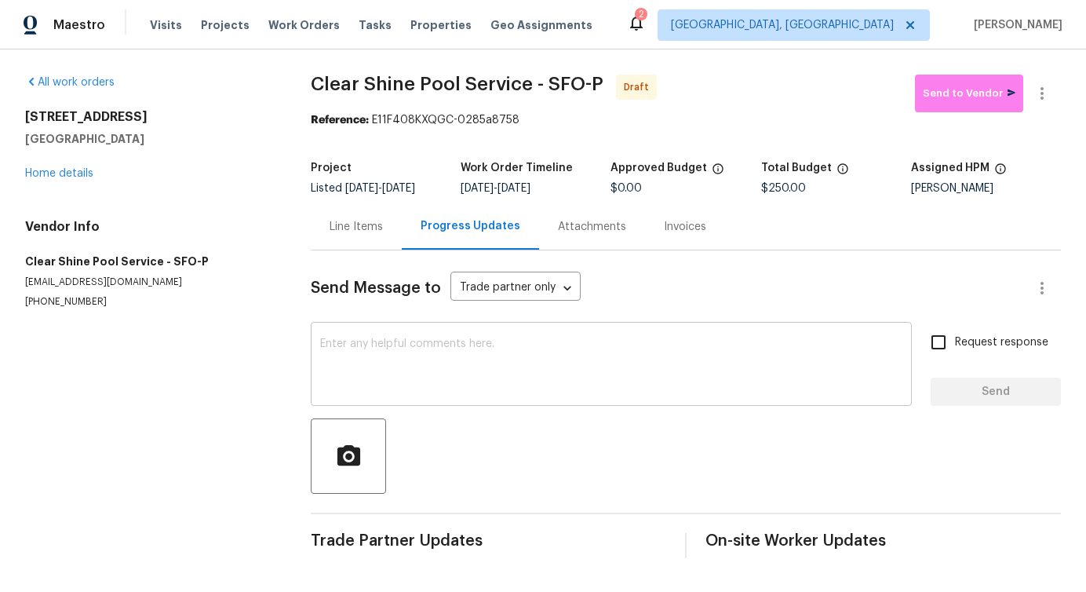
click at [425, 406] on div "x ​" at bounding box center [611, 366] width 601 height 80
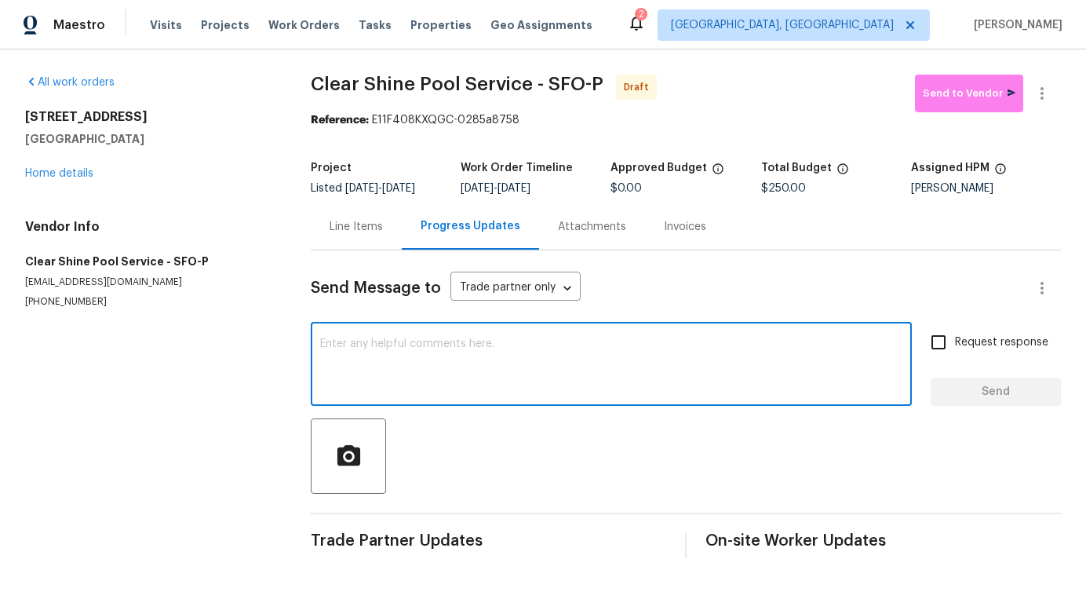
click at [500, 384] on textarea at bounding box center [611, 365] width 582 height 55
paste textarea "Hi this is Pavithra with Opendoor. I’m confirming you received the WO for the p…"
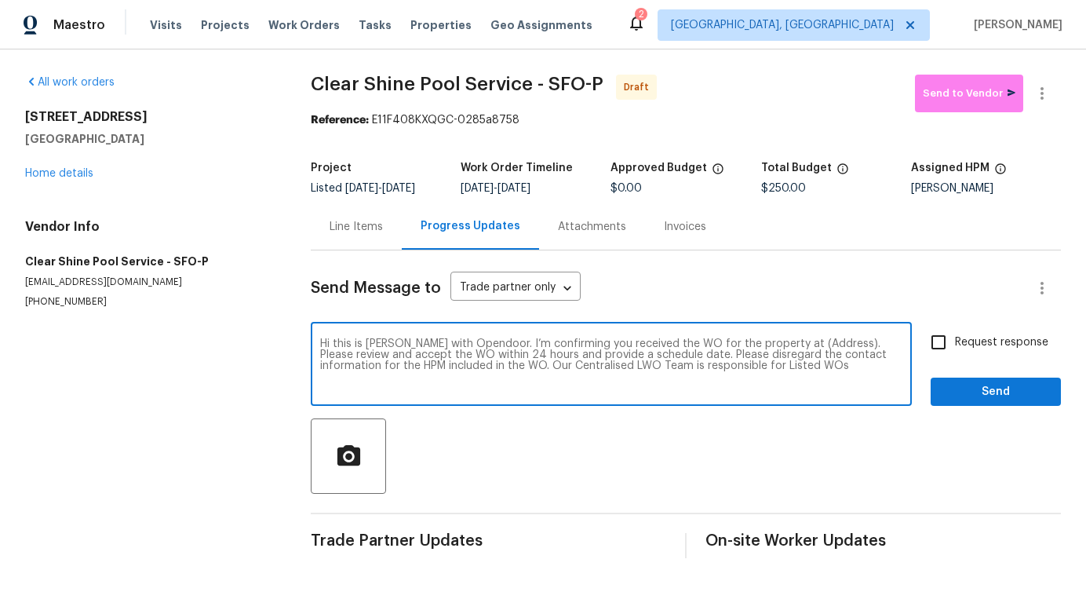
click at [798, 354] on textarea "Hi this is Pavithra with Opendoor. I’m confirming you received the WO for the p…" at bounding box center [611, 365] width 582 height 55
paste textarea "1127 Santa Margherita Way, Brentwood, CA 94513"
type textarea "Hi this is Pavithra with Opendoor. I’m confirming you received the WO for the p…"
click at [951, 359] on input "Request response" at bounding box center [938, 342] width 33 height 33
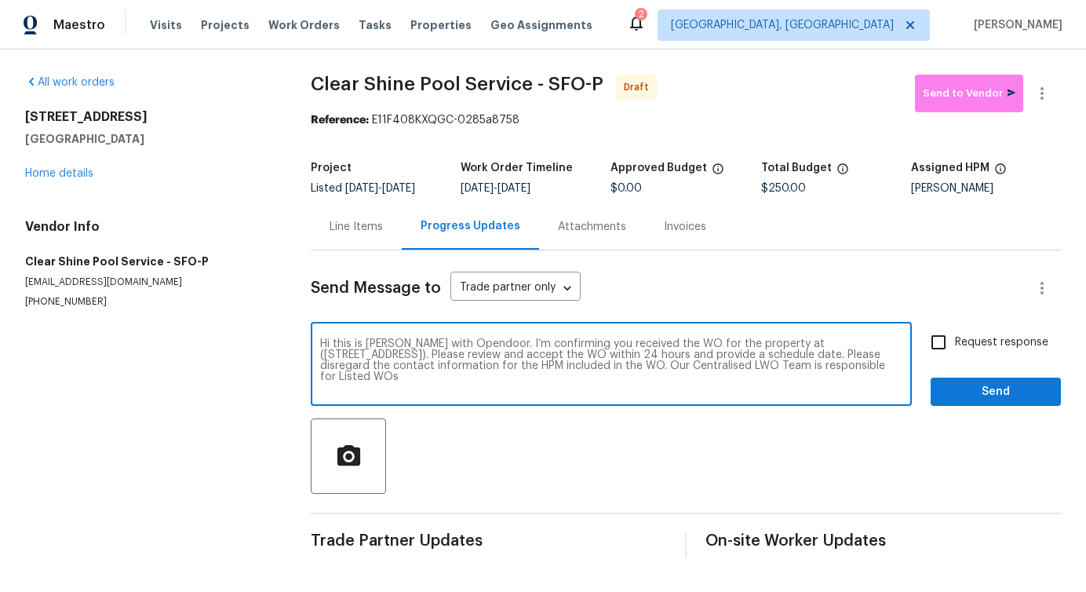
checkbox input "true"
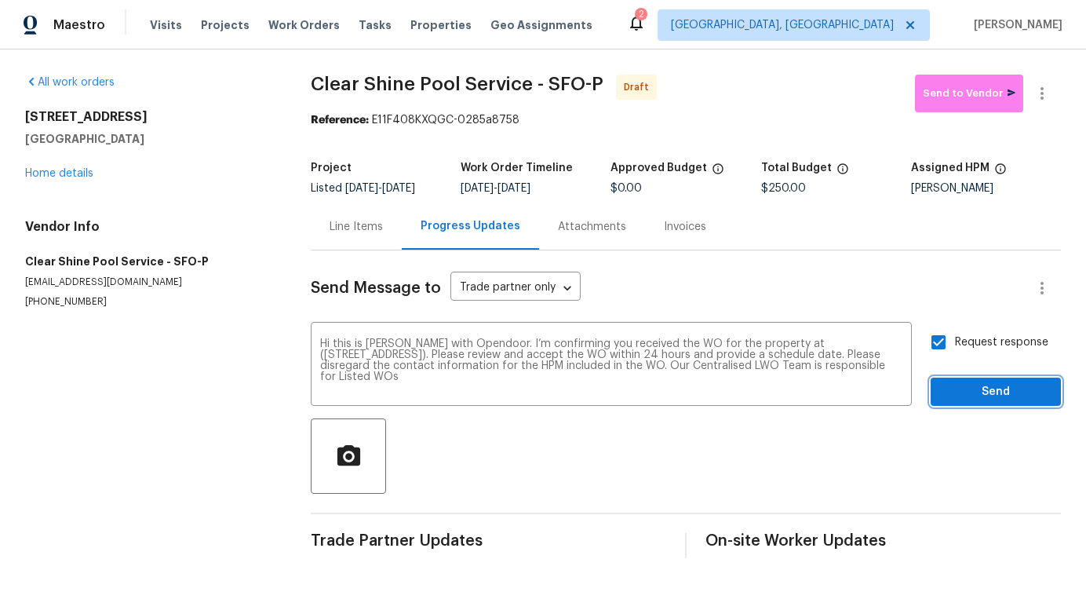
click at [964, 402] on span "Send" at bounding box center [996, 392] width 105 height 20
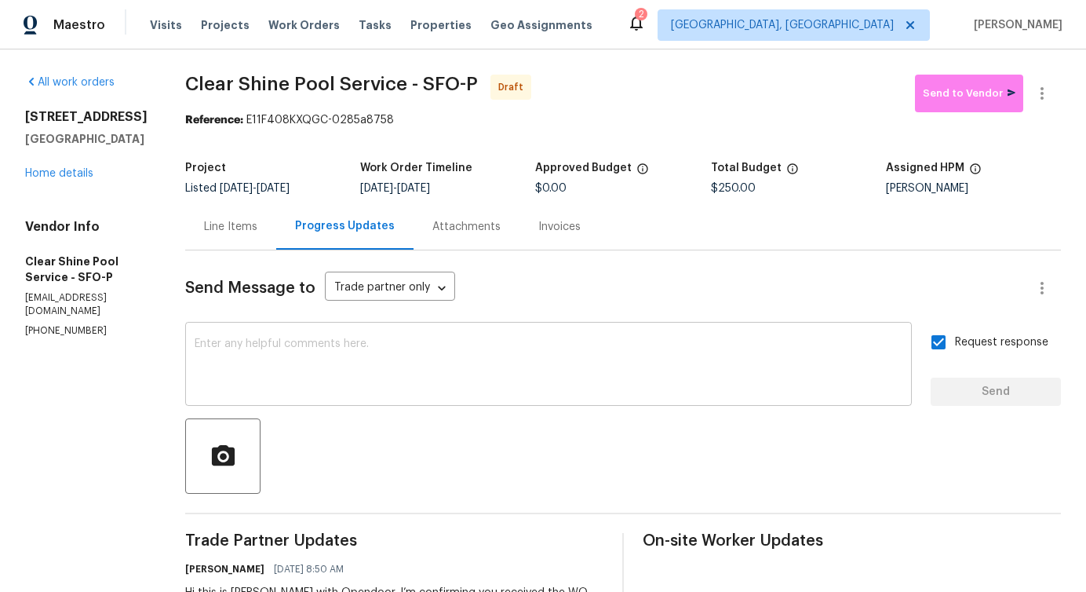
click at [548, 400] on div "x ​" at bounding box center [548, 366] width 727 height 80
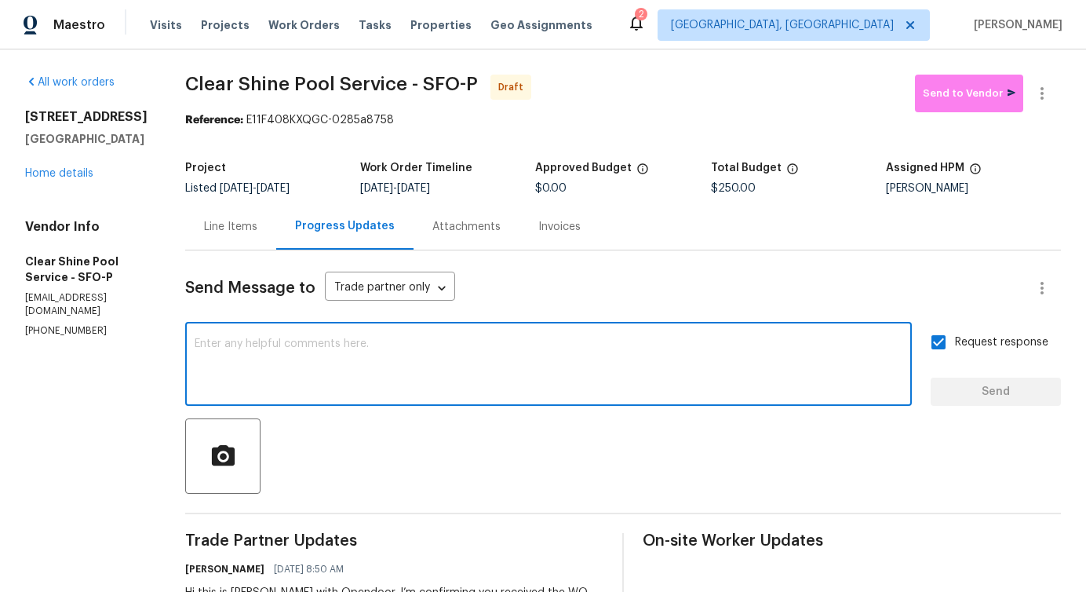
paste textarea "Attention All Work Orders must include before-photos (both close-up and wide-an…"
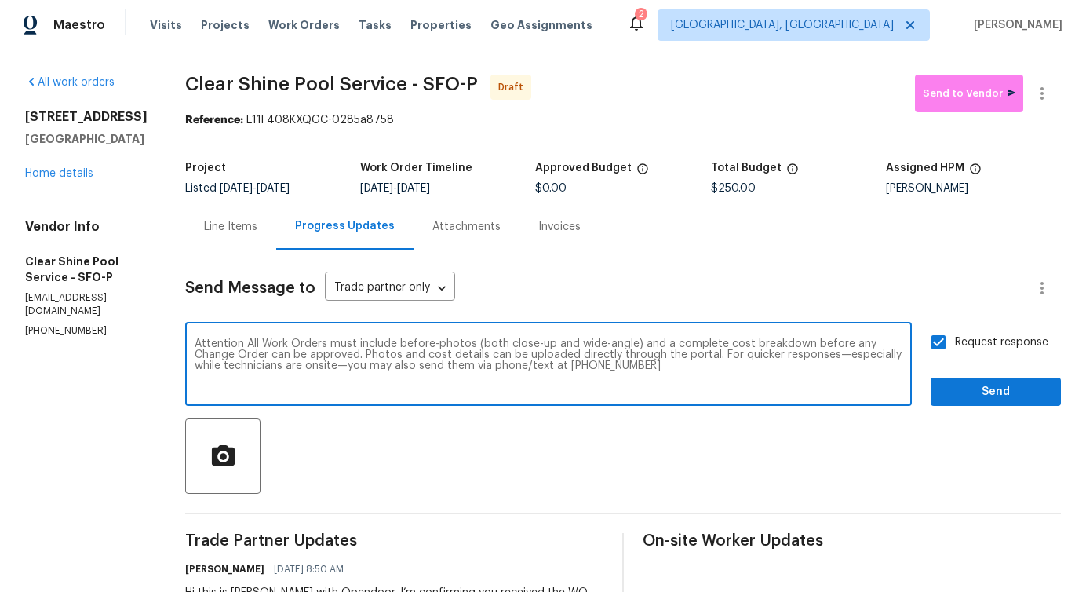
type textarea "Attention All Work Orders must include before-photos (both close-up and wide-an…"
click at [985, 391] on span "Send" at bounding box center [996, 392] width 105 height 20
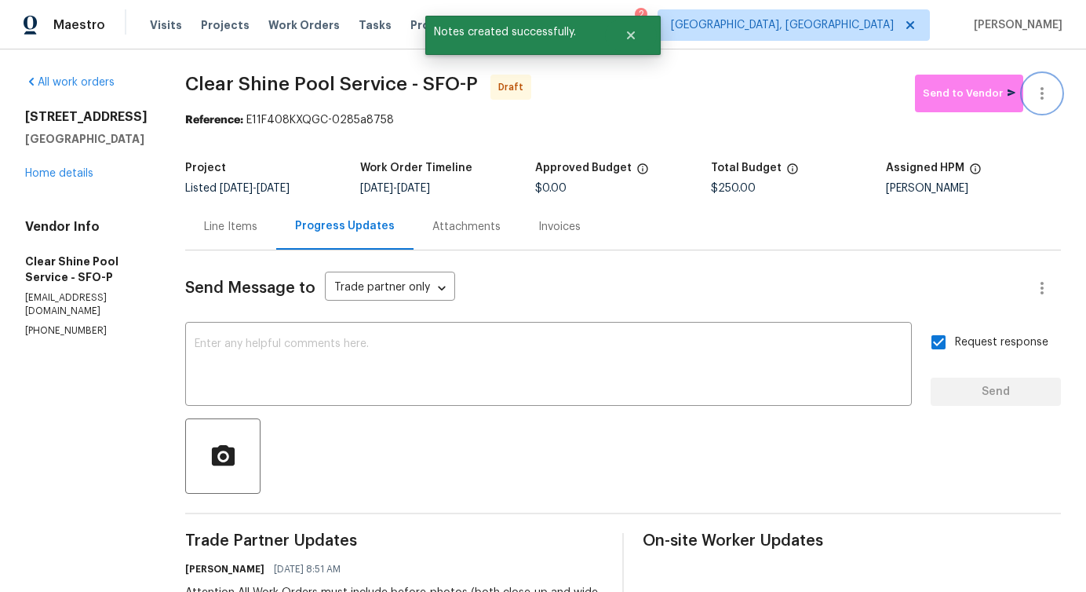
click at [1053, 97] on button "button" at bounding box center [1043, 94] width 38 height 38
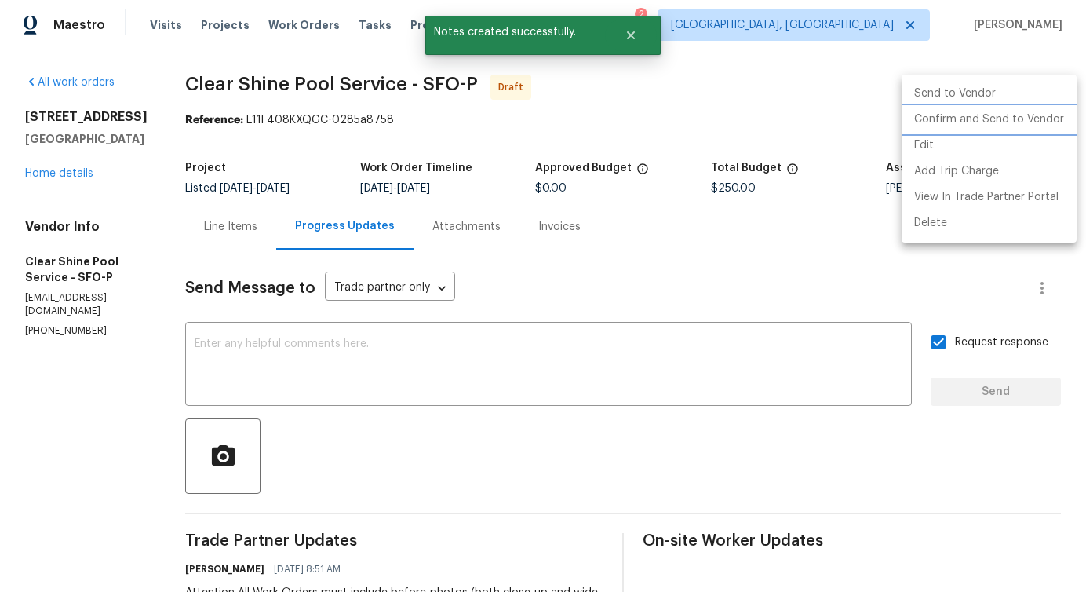
click at [1027, 111] on li "Confirm and Send to Vendor" at bounding box center [989, 120] width 175 height 26
click at [836, 65] on div at bounding box center [543, 296] width 1086 height 592
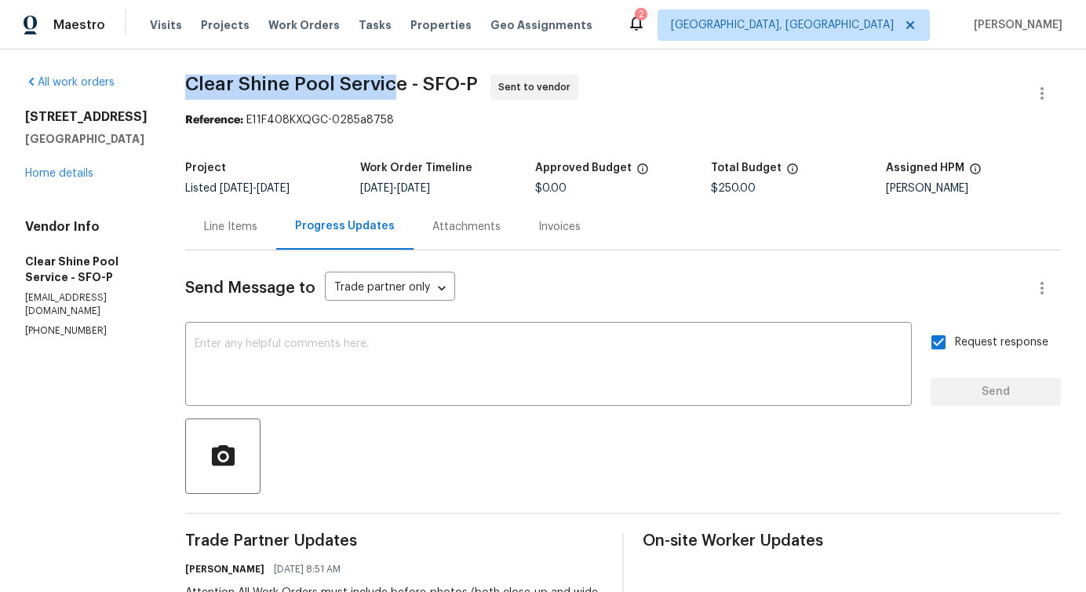
drag, startPoint x: 214, startPoint y: 82, endPoint x: 428, endPoint y: 86, distance: 214.3
click at [429, 86] on div "All work orders 1127 Santa Margherita Way Brentwood, CA 94513 Home details Vend…" at bounding box center [543, 440] width 1086 height 782
copy span "Clear Shine Pool Servic"
click at [368, 84] on span "Clear Shine Pool Service - SFO-P" at bounding box center [331, 84] width 293 height 19
drag, startPoint x: 218, startPoint y: 76, endPoint x: 431, endPoint y: 82, distance: 212.8
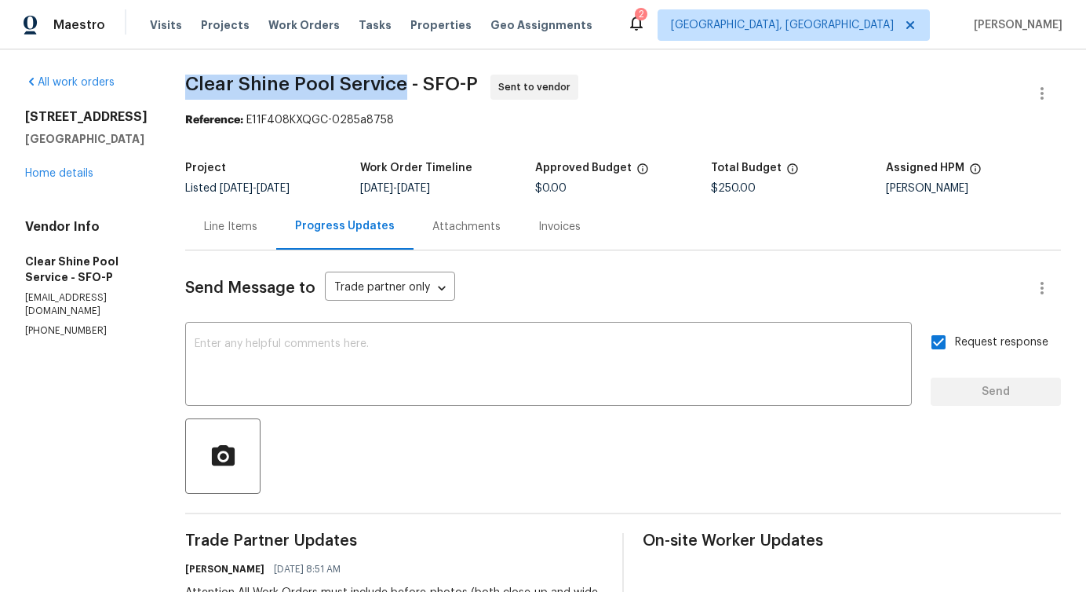
click at [431, 82] on span "Clear Shine Pool Service - SFO-P" at bounding box center [331, 84] width 293 height 19
copy span "Clear Shine Pool Service"
click at [59, 179] on link "Home details" at bounding box center [59, 173] width 68 height 11
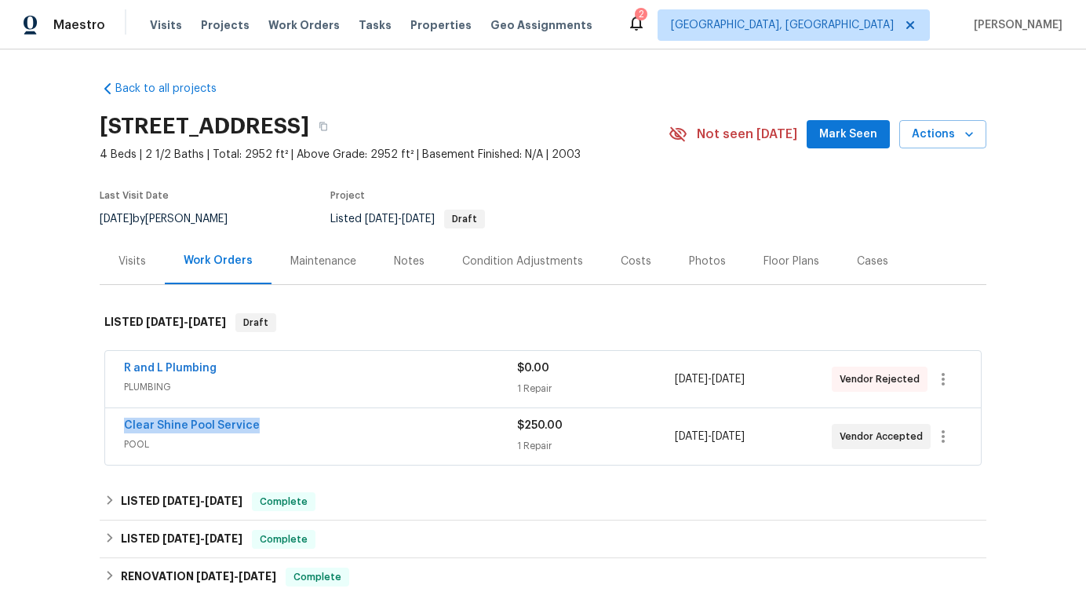
drag, startPoint x: 175, startPoint y: 424, endPoint x: 352, endPoint y: 423, distance: 176.6
click at [352, 424] on div "Clear Shine Pool Service POOL $250.00 1 Repair 10/15/2025 - 10/17/2025 Vendor A…" at bounding box center [543, 436] width 876 height 57
copy link "Clear Shine Pool Service"
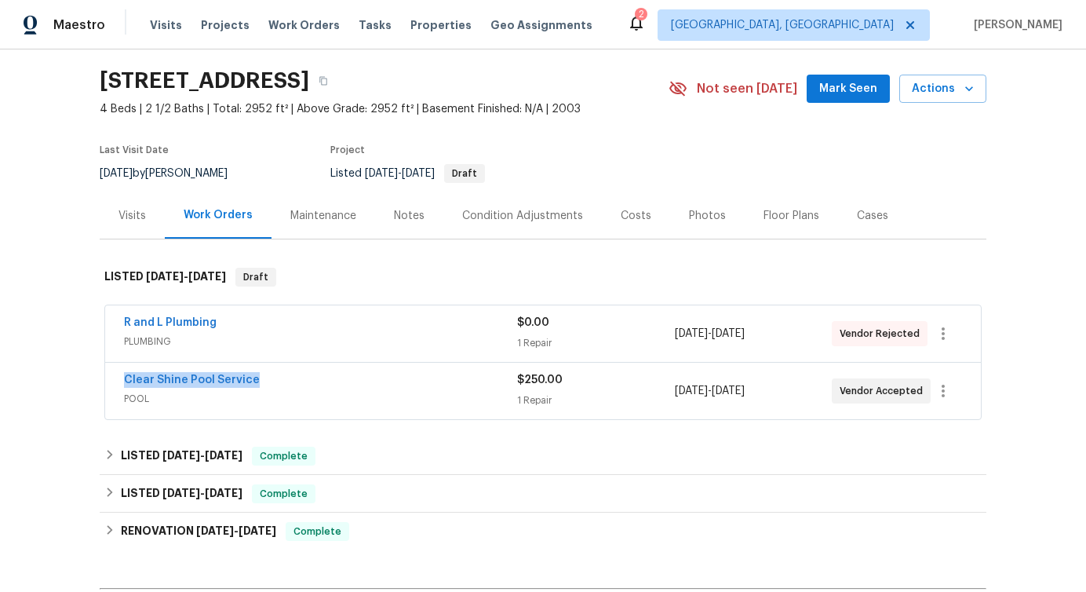
scroll to position [46, 0]
